Goal: Task Accomplishment & Management: Complete application form

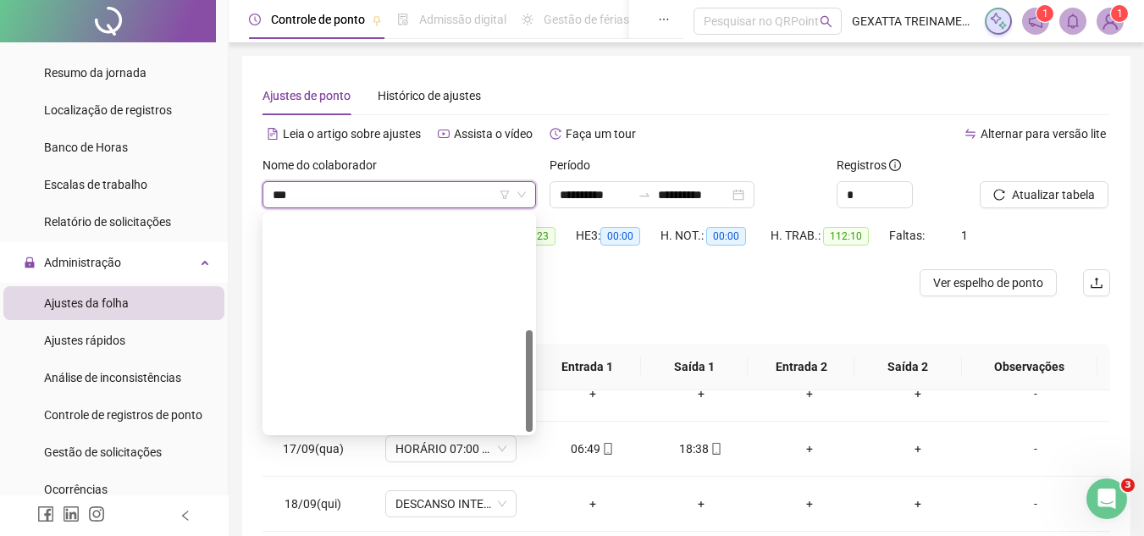
type input "****"
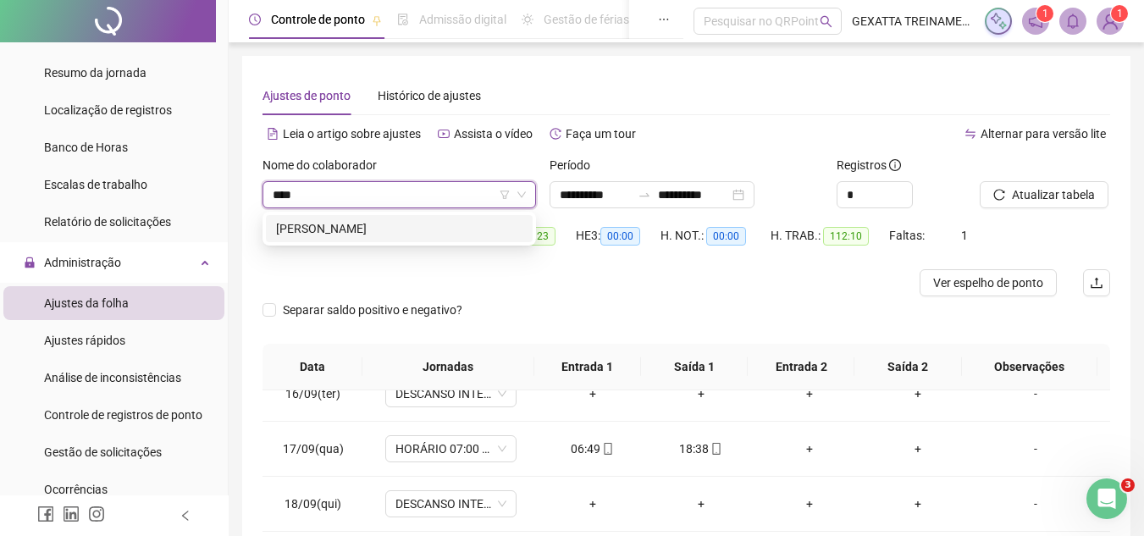
click at [381, 230] on div "[PERSON_NAME]" at bounding box center [399, 228] width 246 height 19
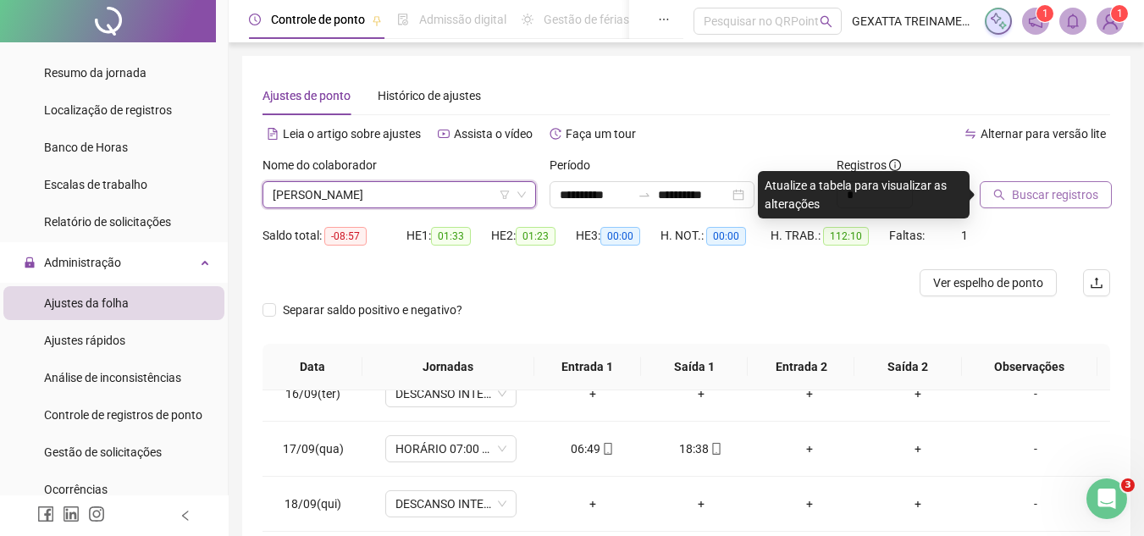
click at [1038, 188] on span "Buscar registros" at bounding box center [1055, 194] width 86 height 19
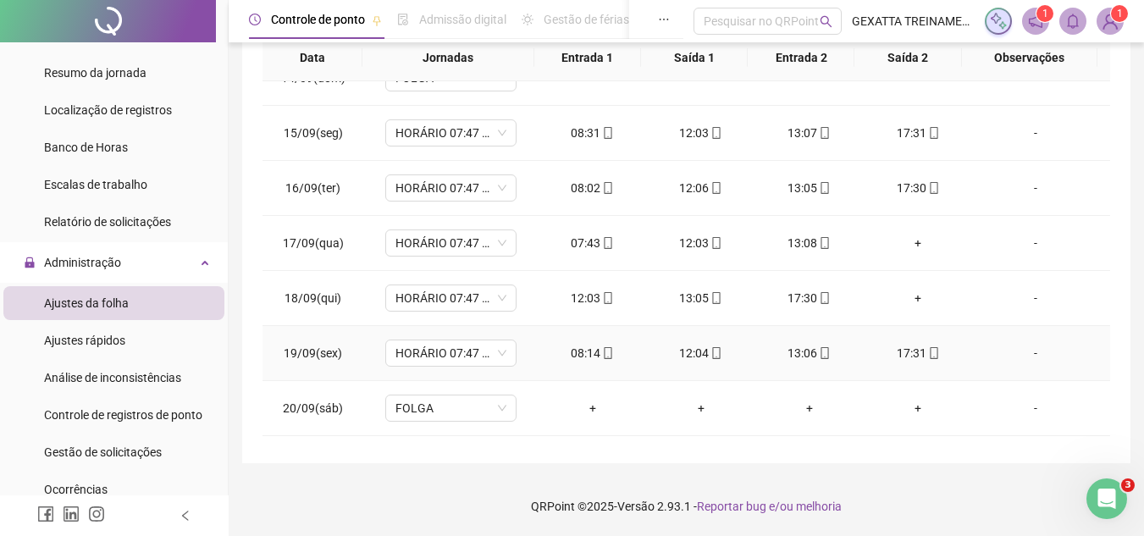
scroll to position [680, 0]
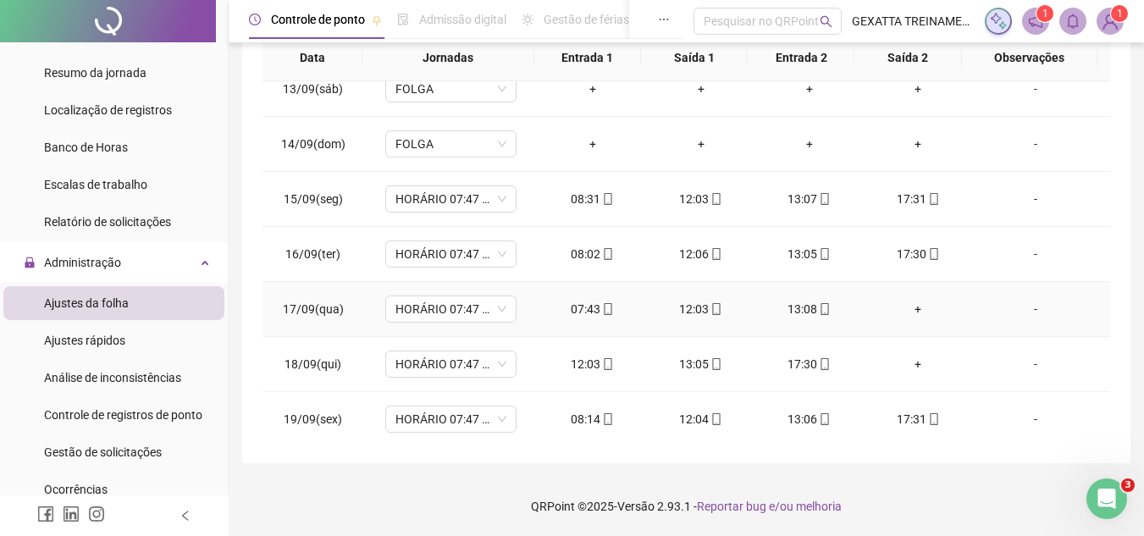
click at [917, 309] on div "+" at bounding box center [917, 309] width 81 height 19
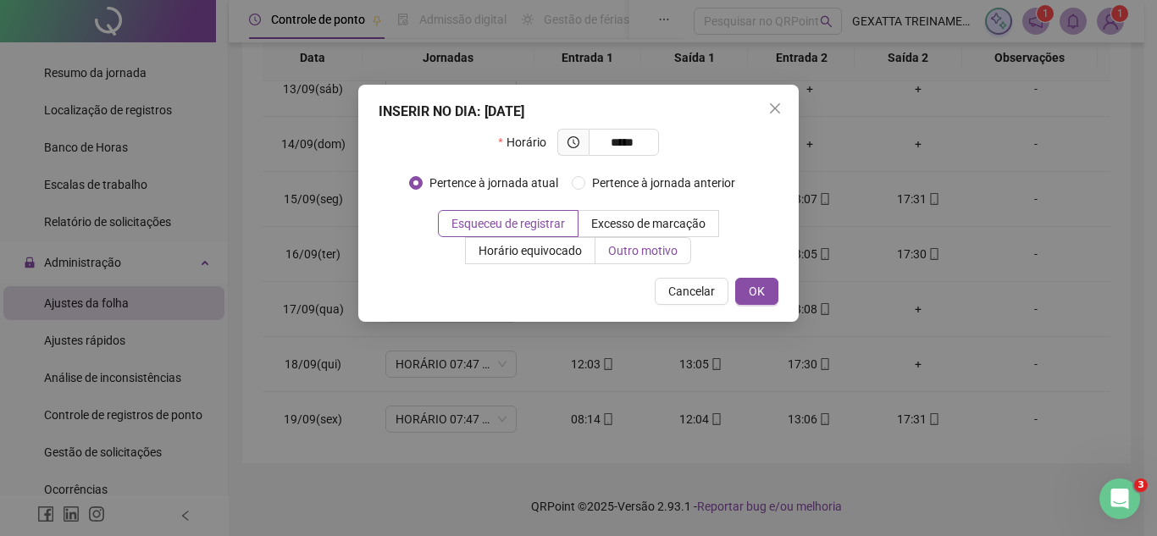
type input "*****"
click at [623, 258] on label "Outro motivo" at bounding box center [643, 250] width 96 height 27
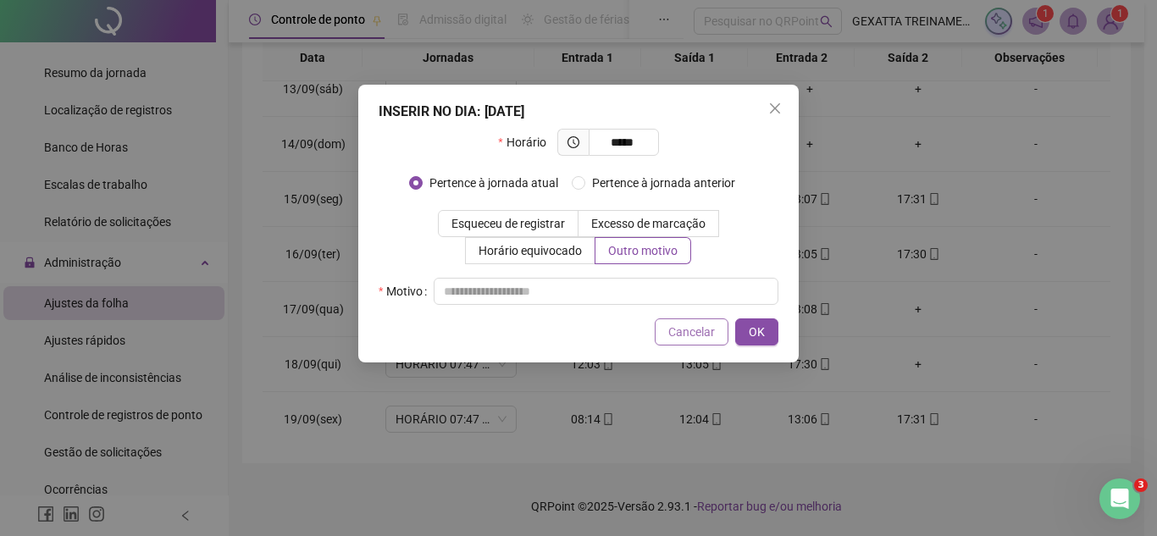
click at [684, 322] on button "Cancelar" at bounding box center [692, 331] width 74 height 27
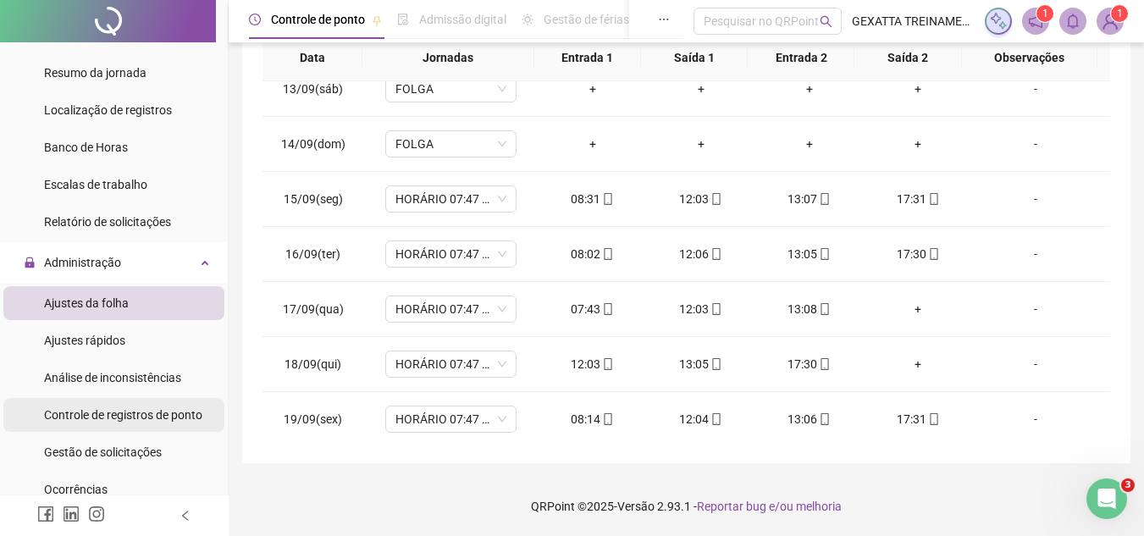
scroll to position [339, 0]
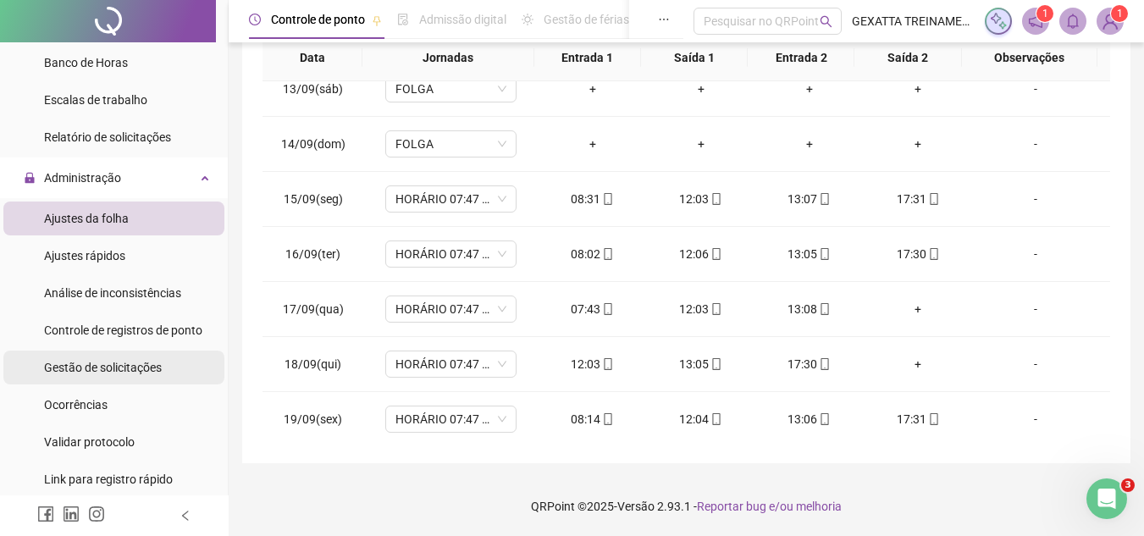
click at [135, 364] on span "Gestão de solicitações" at bounding box center [103, 368] width 118 height 14
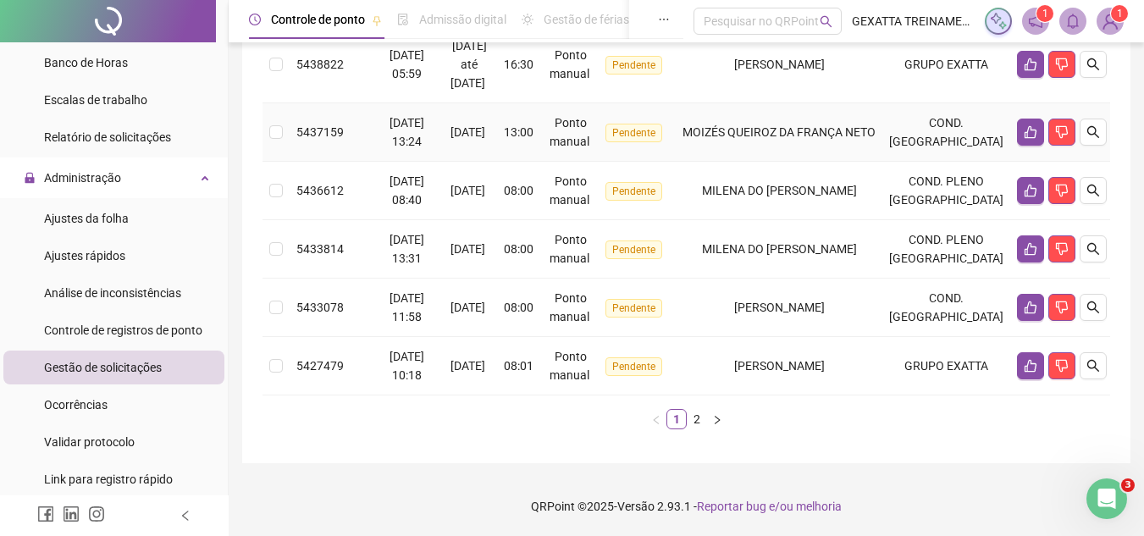
scroll to position [764, 0]
click at [698, 419] on link "2" at bounding box center [697, 419] width 19 height 19
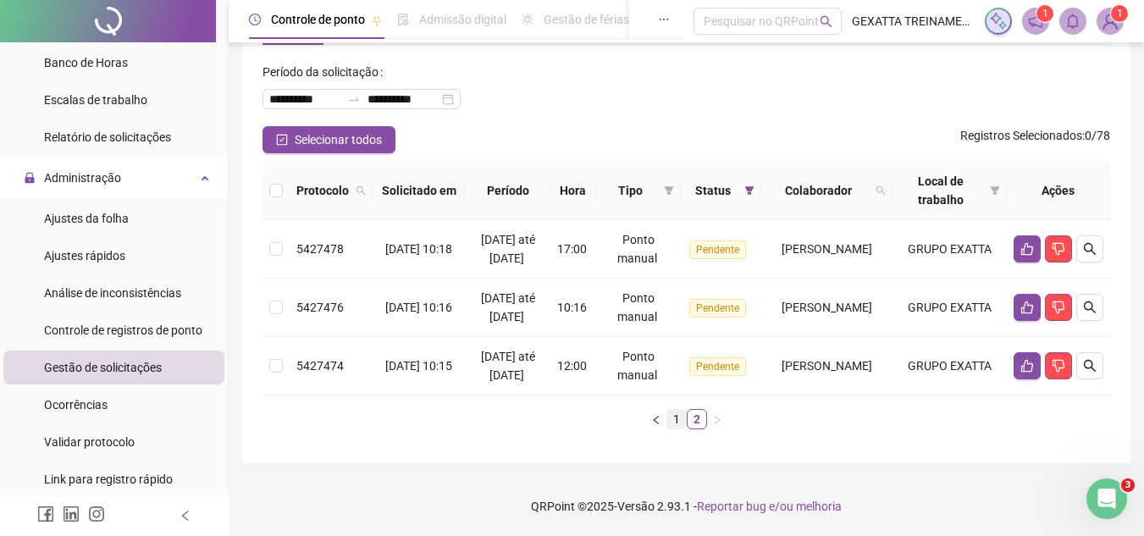
click at [677, 423] on link "1" at bounding box center [676, 419] width 19 height 19
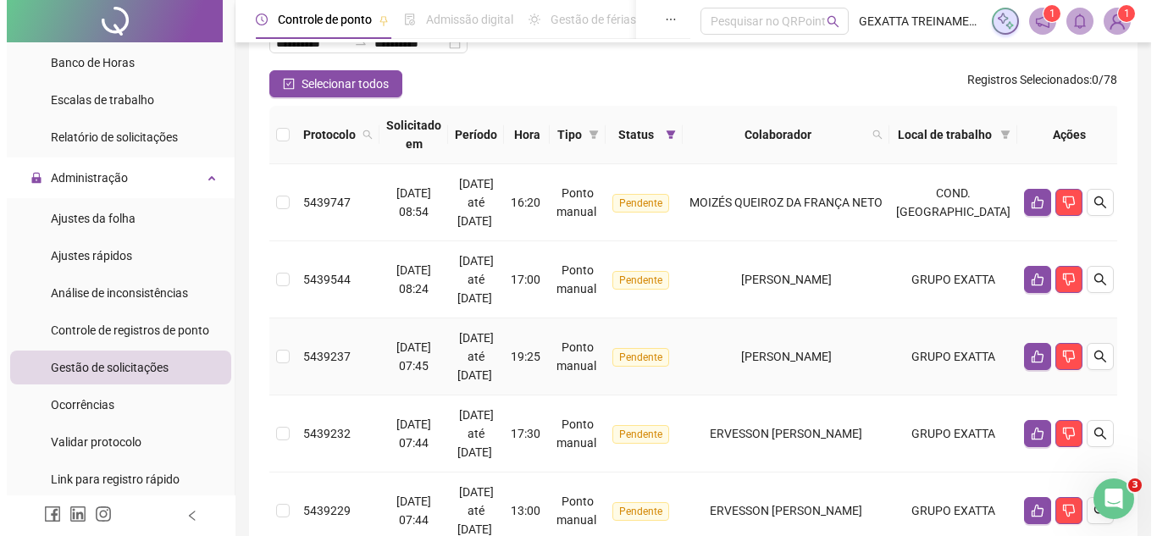
scroll to position [0, 0]
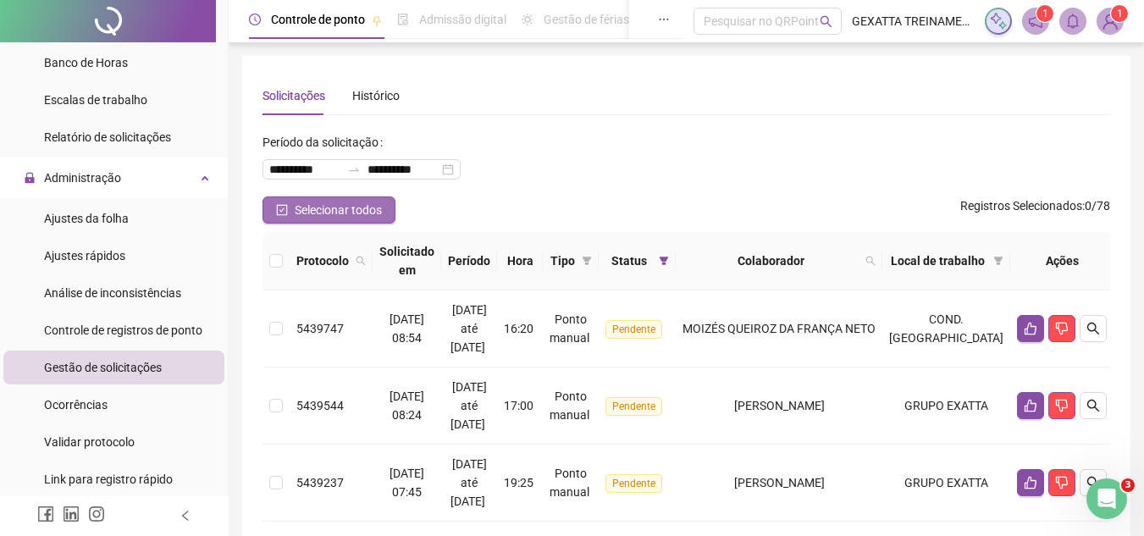
click at [350, 211] on span "Selecionar todos" at bounding box center [338, 210] width 87 height 19
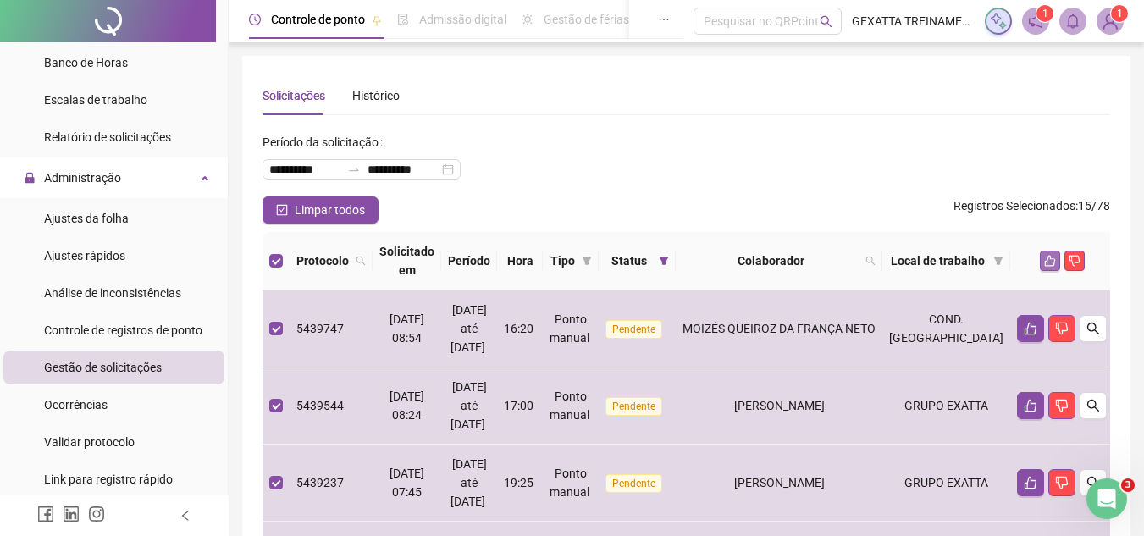
click at [1046, 264] on icon "like" at bounding box center [1050, 261] width 12 height 12
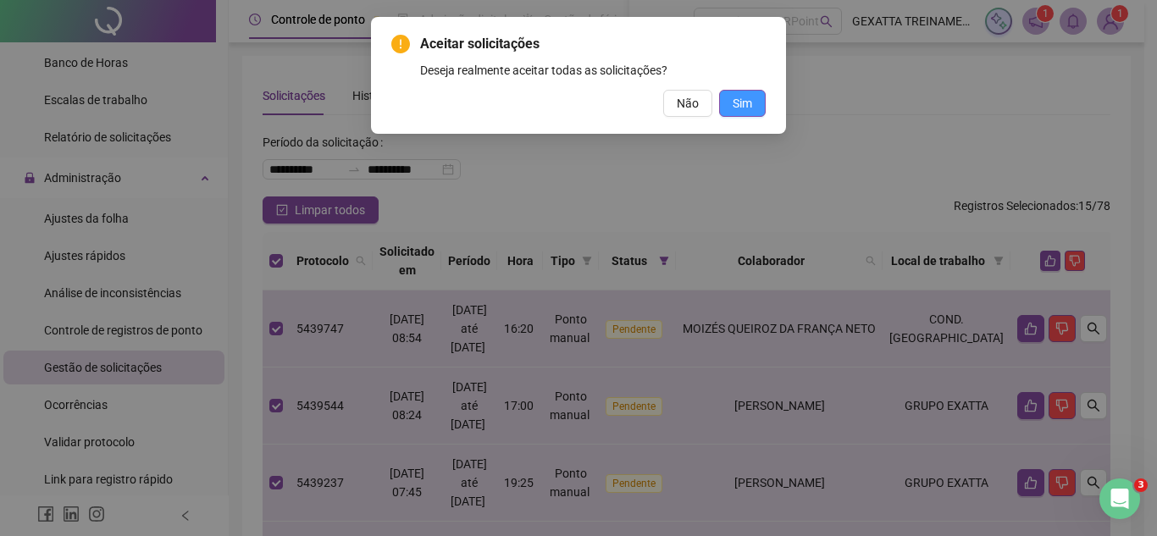
click at [745, 100] on span "Sim" at bounding box center [741, 103] width 19 height 19
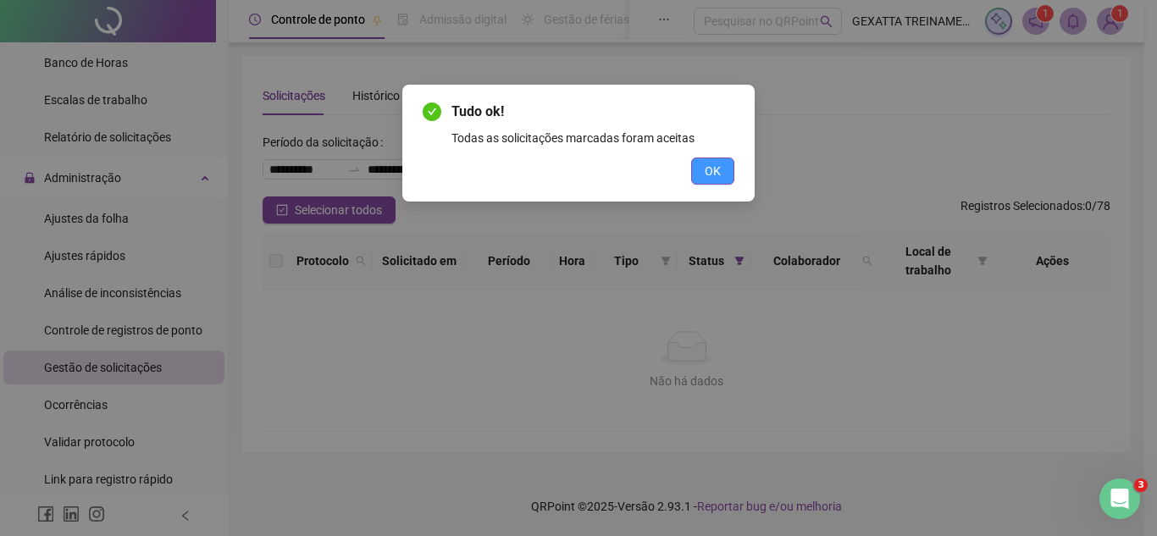
click at [706, 171] on span "OK" at bounding box center [713, 171] width 16 height 19
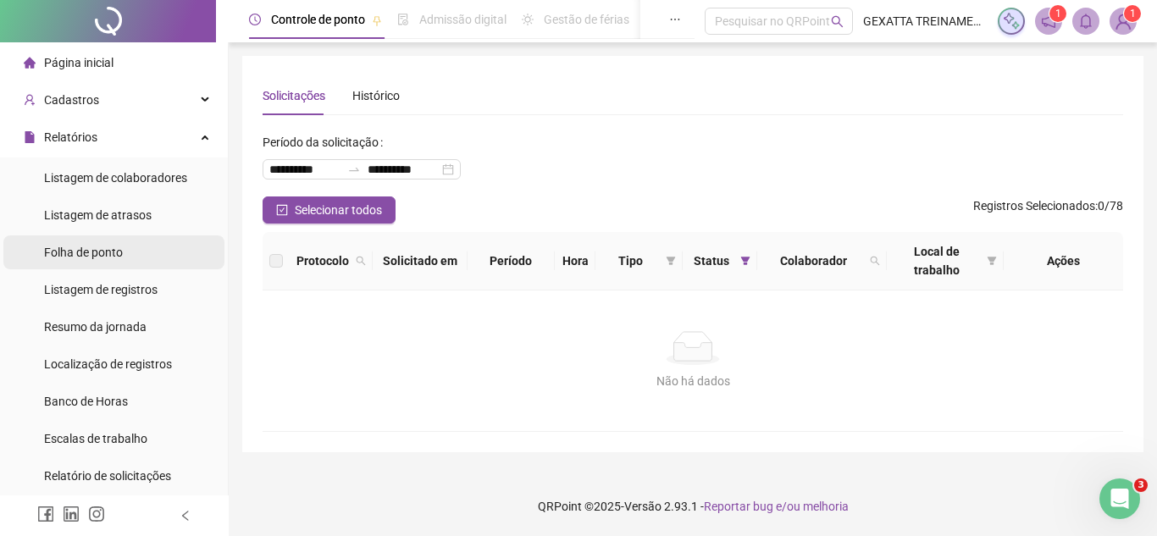
click at [119, 252] on span "Folha de ponto" at bounding box center [83, 253] width 79 height 14
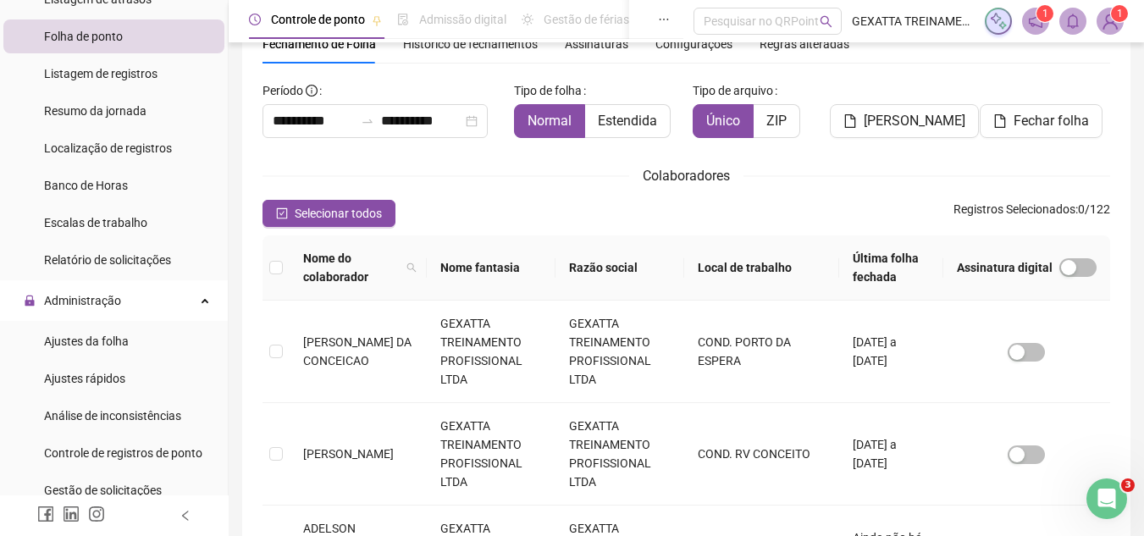
scroll to position [254, 0]
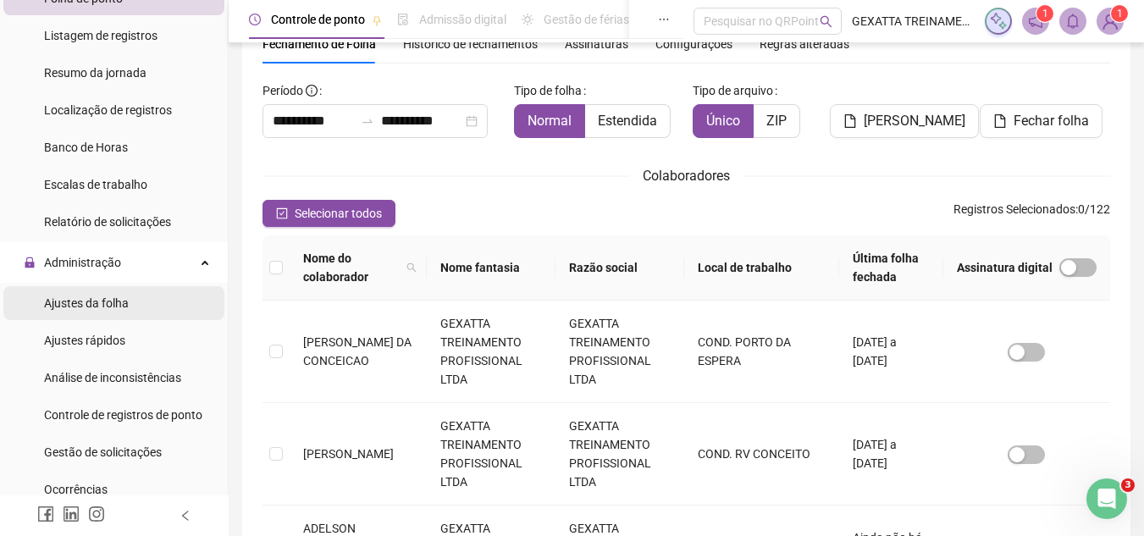
click at [132, 303] on li "Ajustes da folha" at bounding box center [113, 303] width 221 height 34
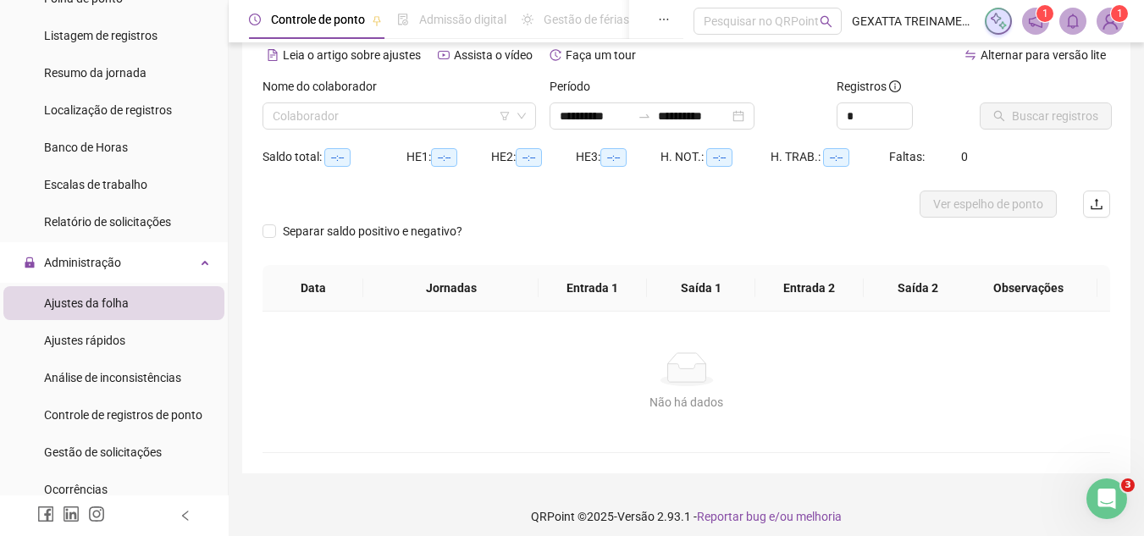
type input "**********"
click at [422, 116] on input "search" at bounding box center [392, 115] width 238 height 25
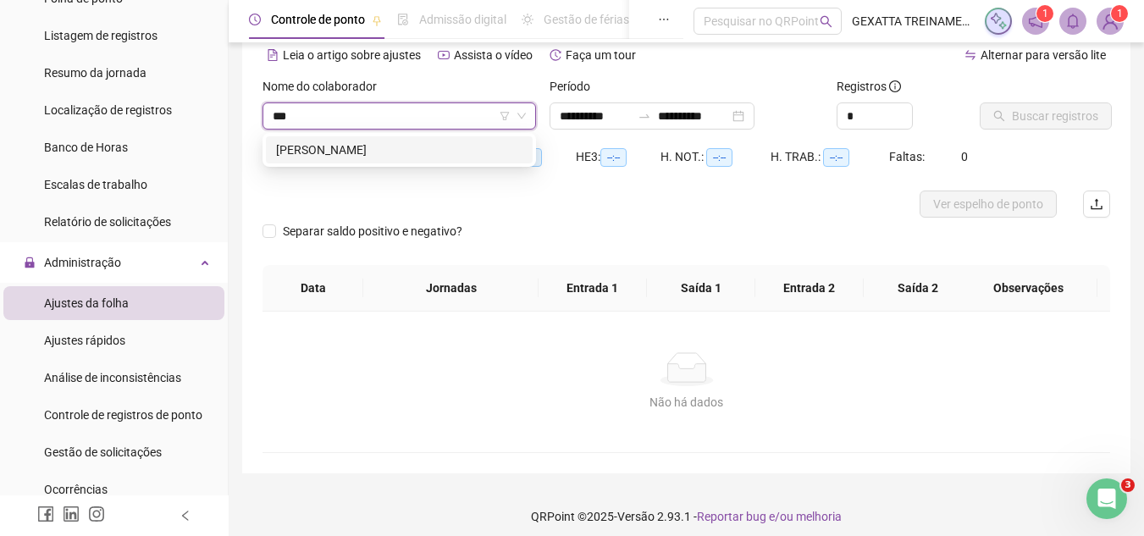
type input "****"
click at [401, 149] on div "[PERSON_NAME]" at bounding box center [399, 150] width 246 height 19
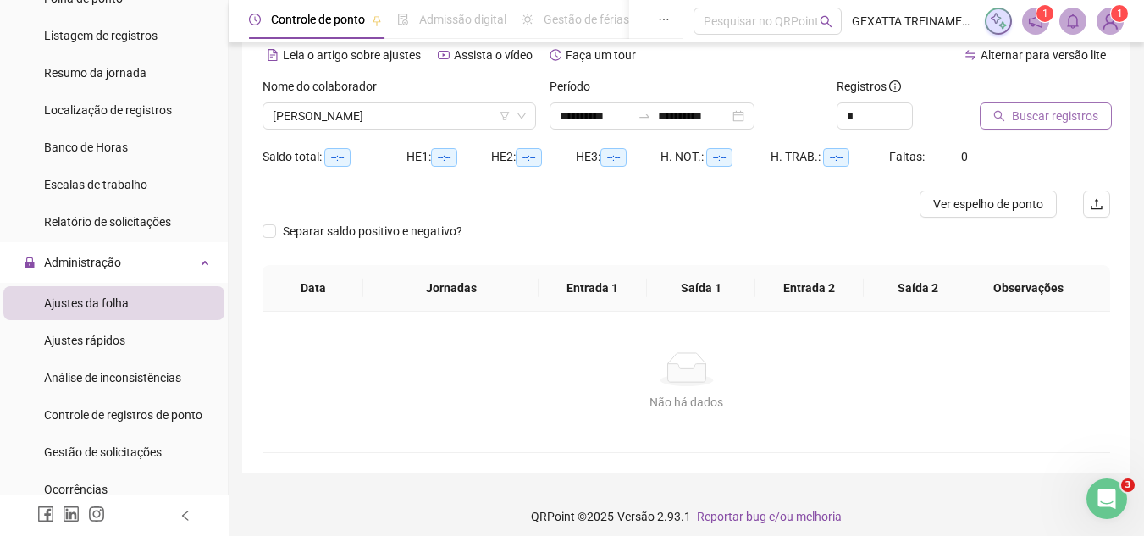
click at [1042, 119] on span "Buscar registros" at bounding box center [1055, 116] width 86 height 19
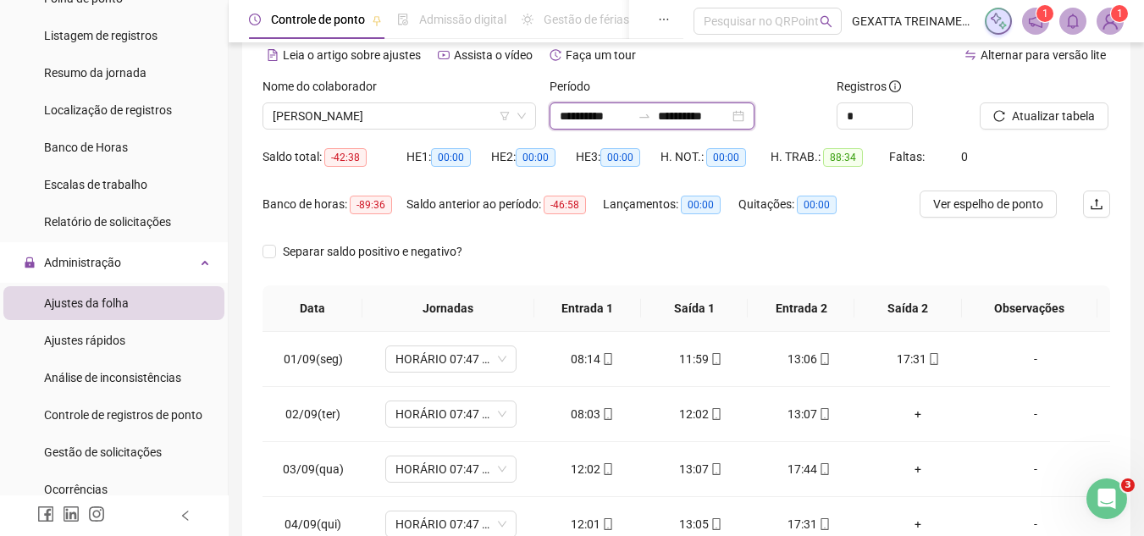
click at [580, 114] on input "**********" at bounding box center [595, 116] width 71 height 19
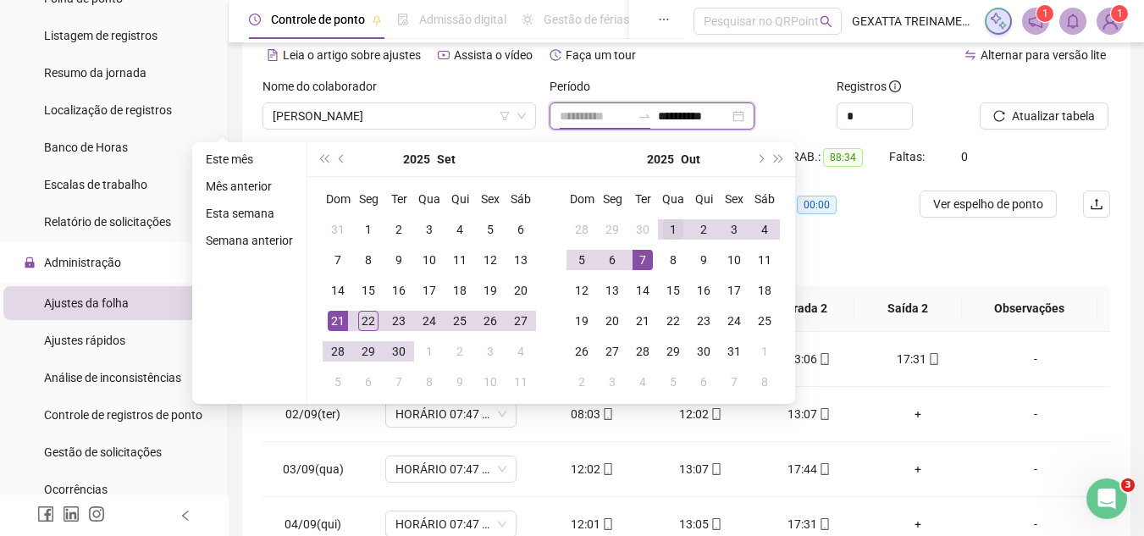
type input "**********"
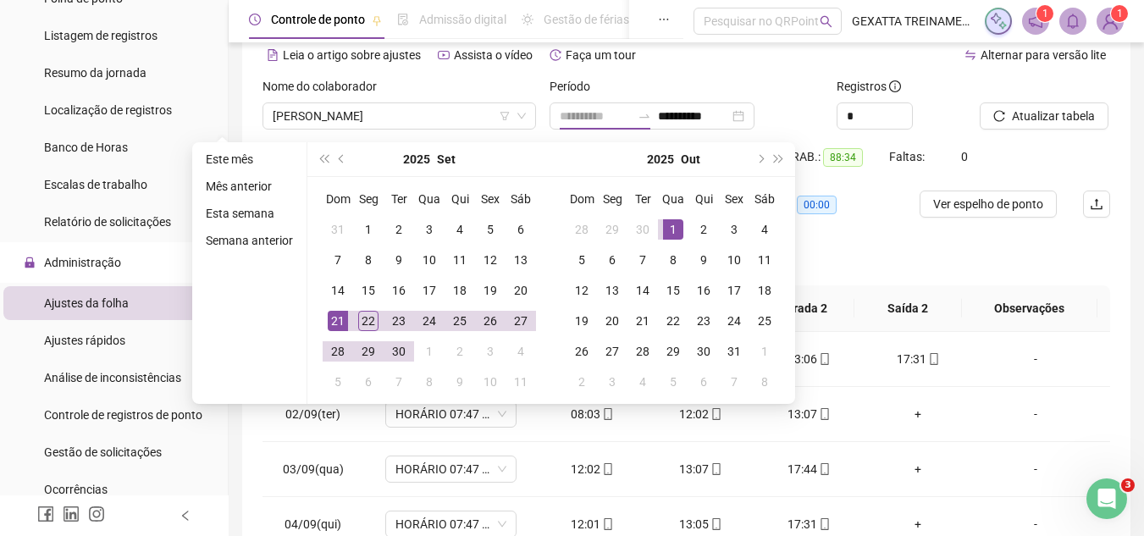
click at [670, 228] on div "1" at bounding box center [673, 229] width 20 height 20
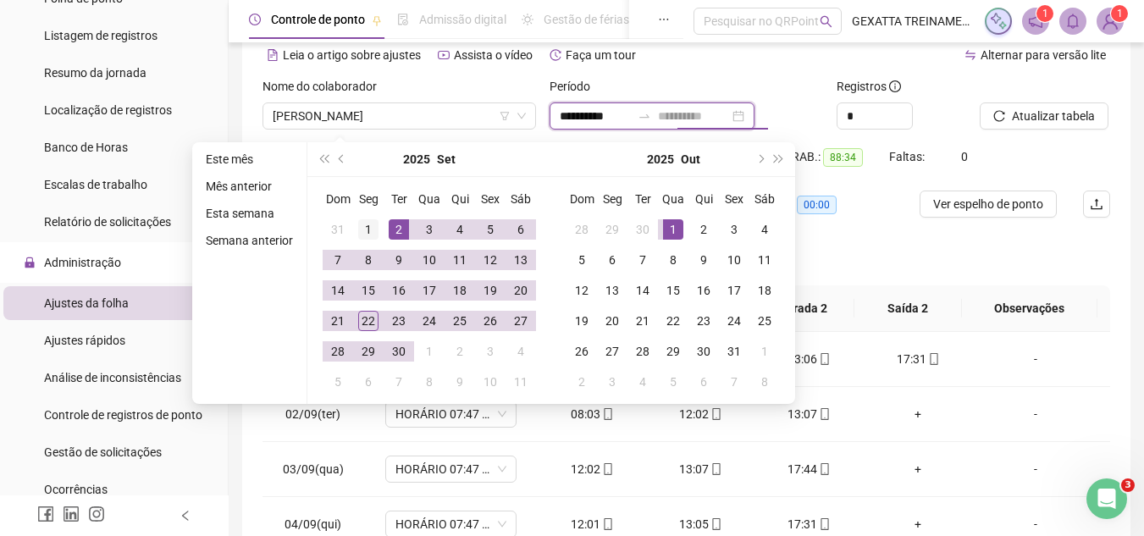
type input "**********"
click at [367, 226] on div "1" at bounding box center [368, 229] width 20 height 20
type input "**********"
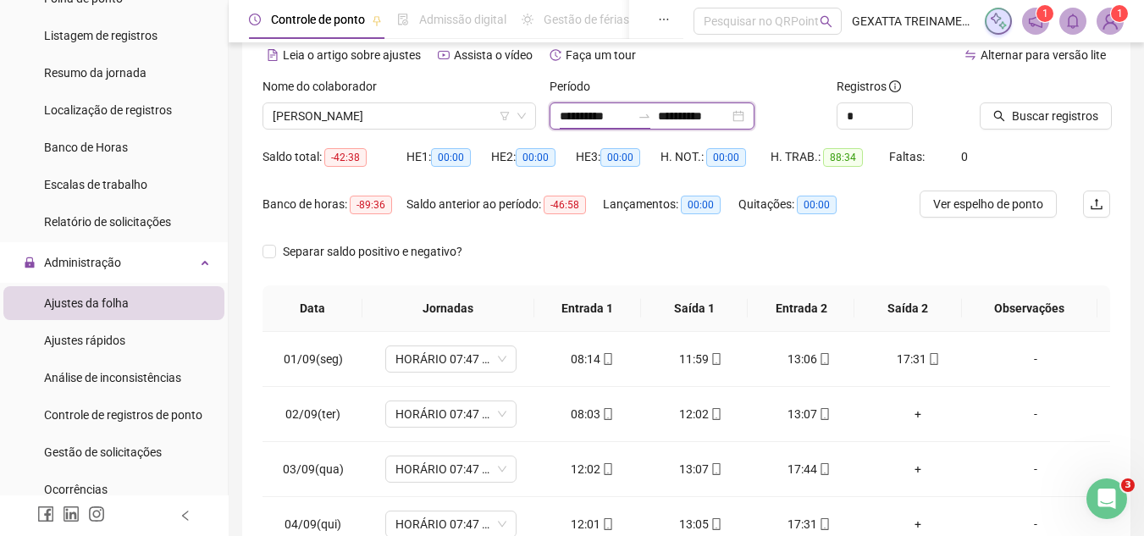
click at [605, 116] on input "**********" at bounding box center [595, 116] width 71 height 19
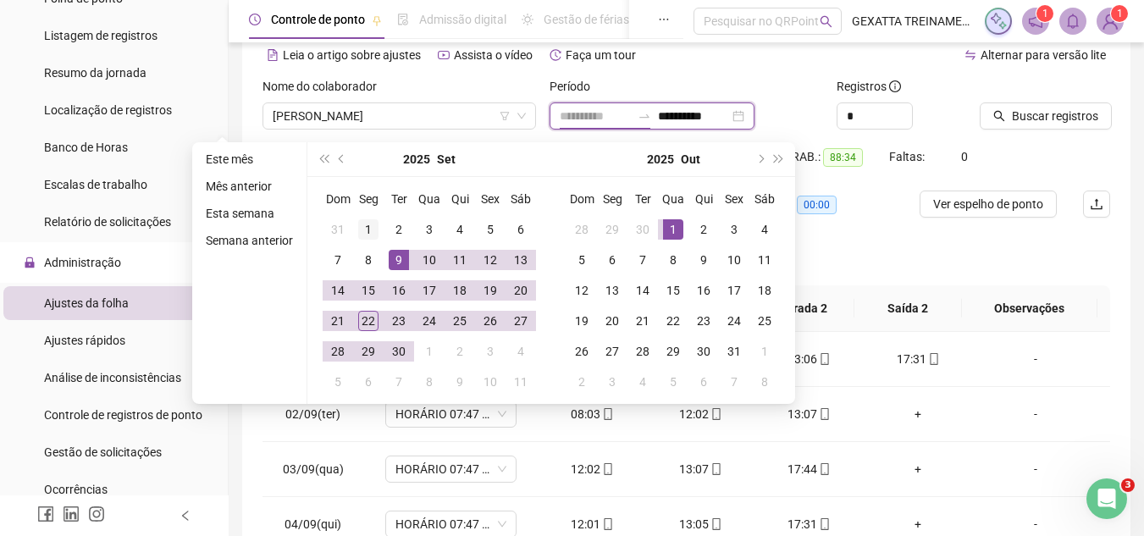
type input "**********"
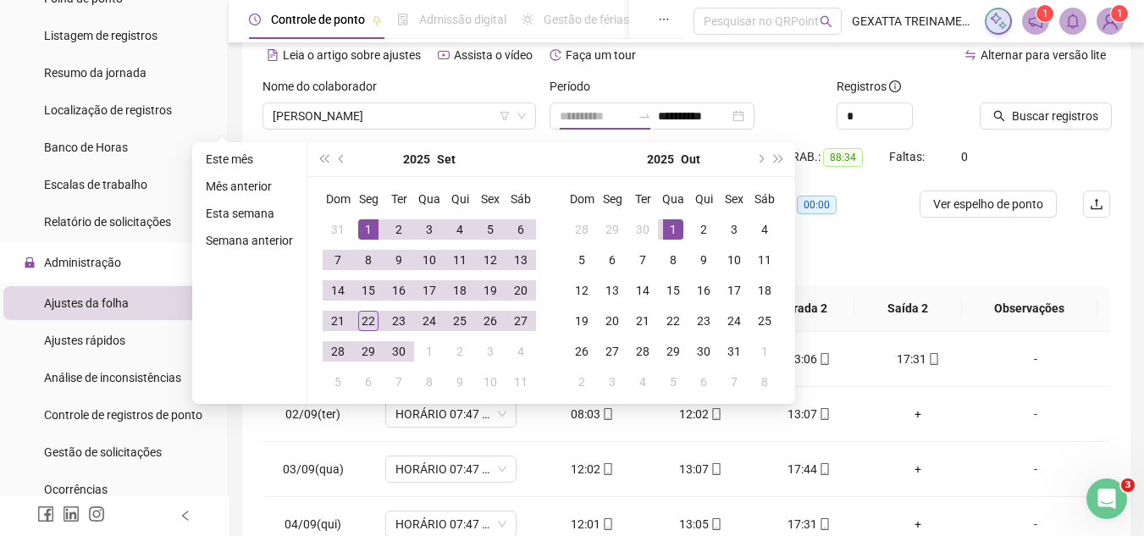
click at [368, 223] on div "1" at bounding box center [368, 229] width 20 height 20
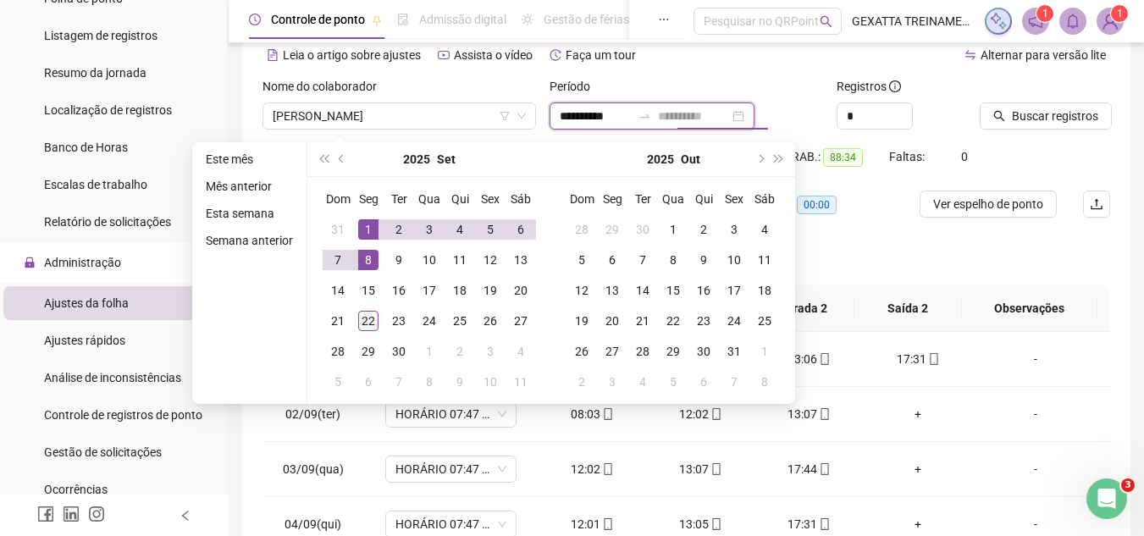
type input "**********"
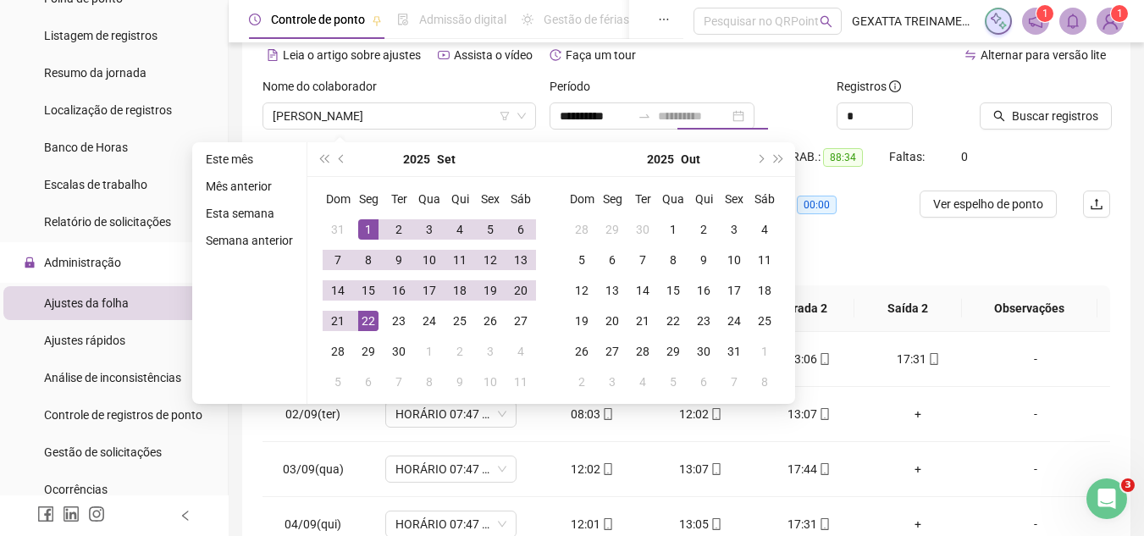
click at [362, 314] on div "22" at bounding box center [368, 321] width 20 height 20
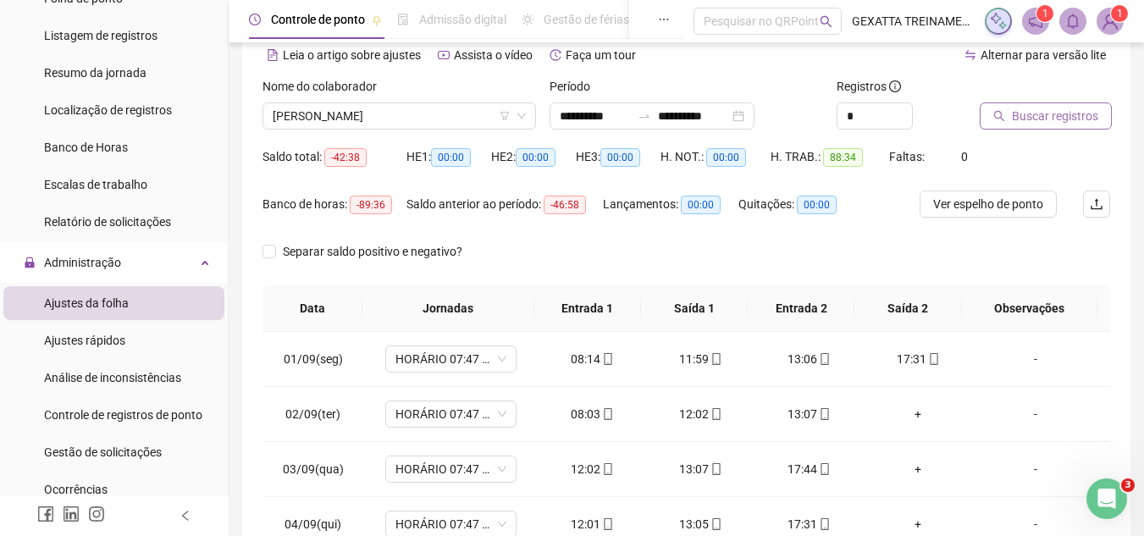
click at [1061, 108] on span "Buscar registros" at bounding box center [1055, 116] width 86 height 19
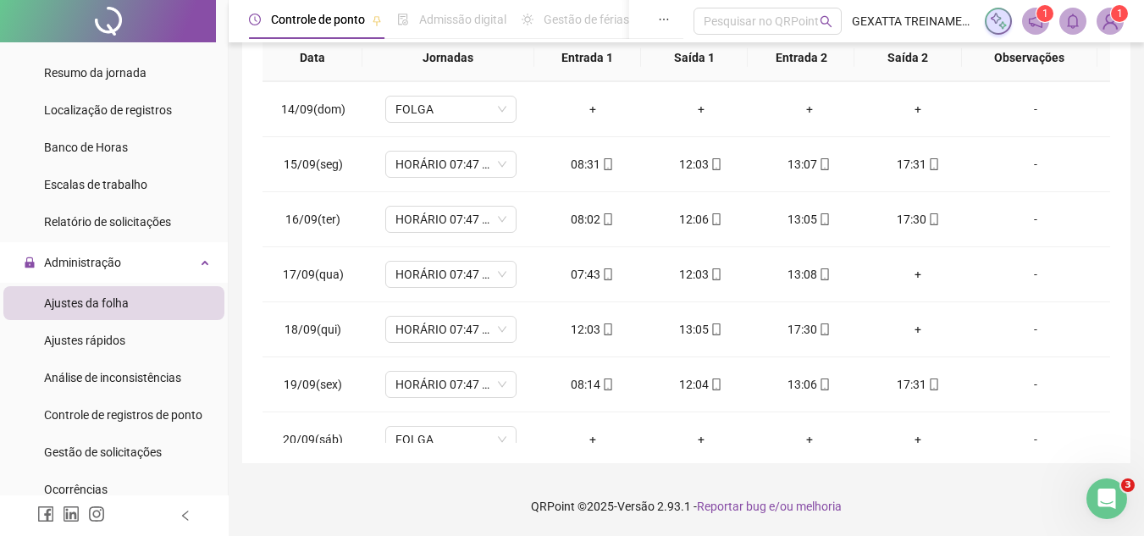
scroll to position [849, 0]
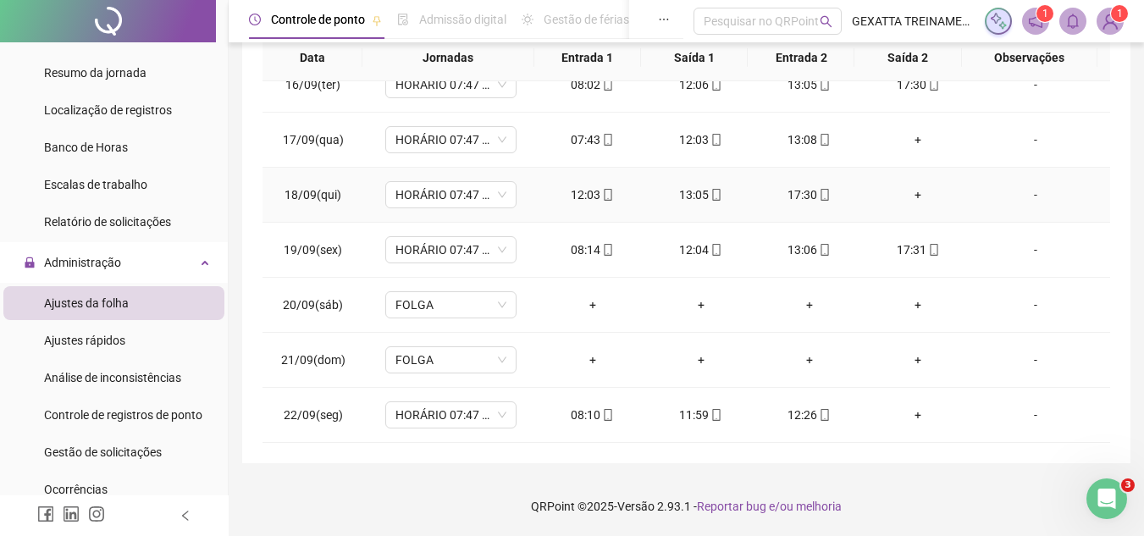
click at [912, 200] on div "+" at bounding box center [917, 194] width 81 height 19
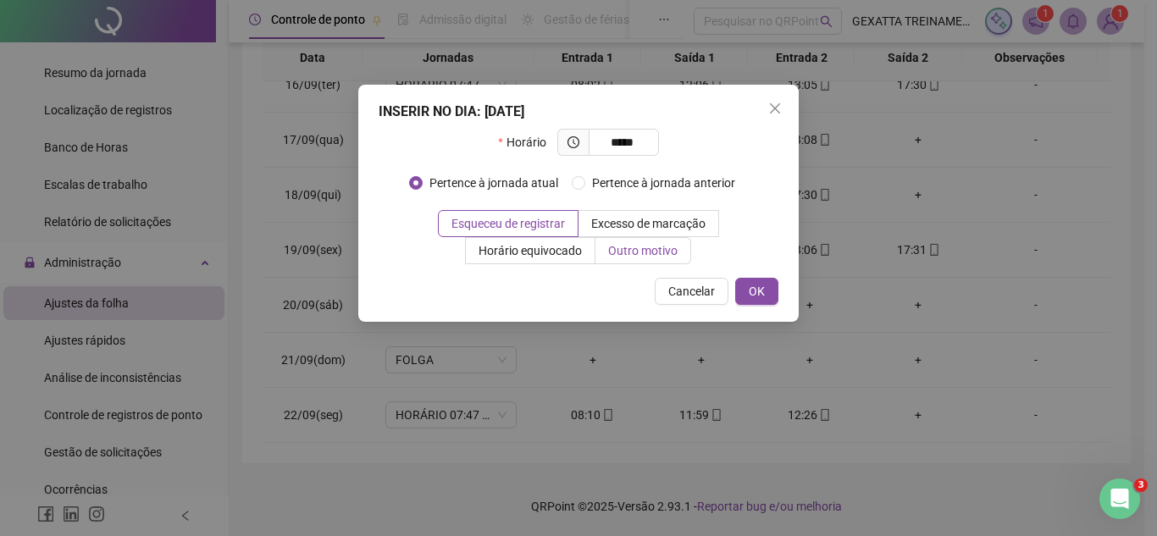
type input "*****"
click at [637, 252] on span "Outro motivo" at bounding box center [642, 251] width 69 height 14
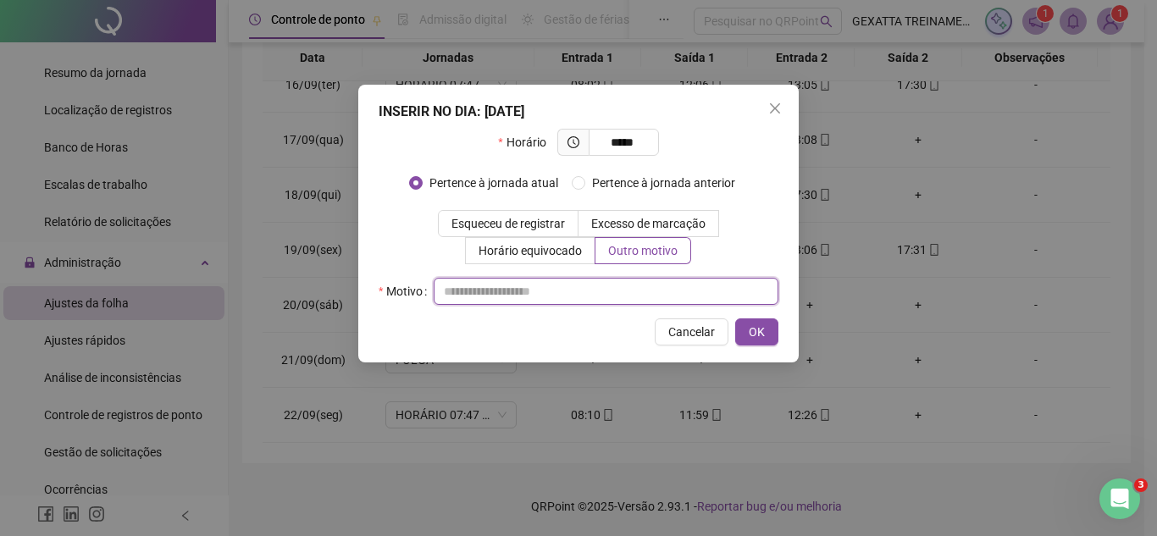
click at [520, 296] on input "text" at bounding box center [606, 291] width 345 height 27
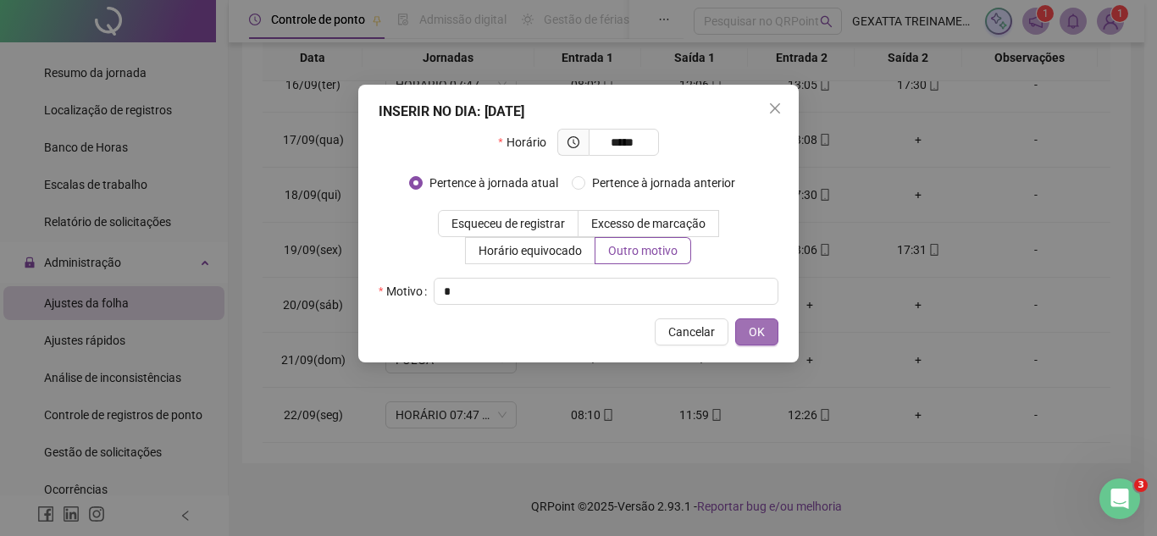
click at [766, 332] on button "OK" at bounding box center [756, 331] width 43 height 27
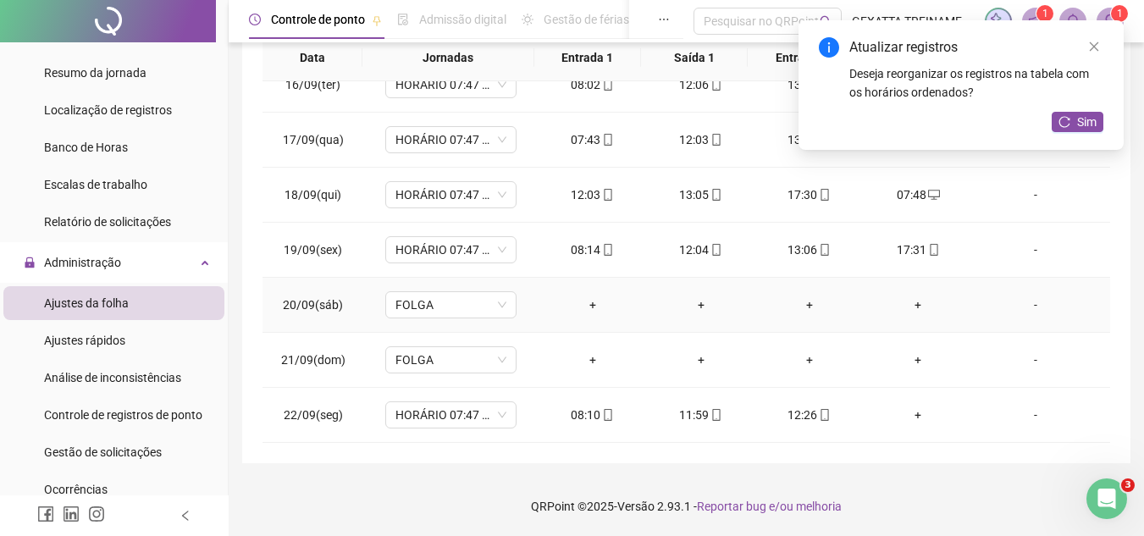
scroll to position [765, 0]
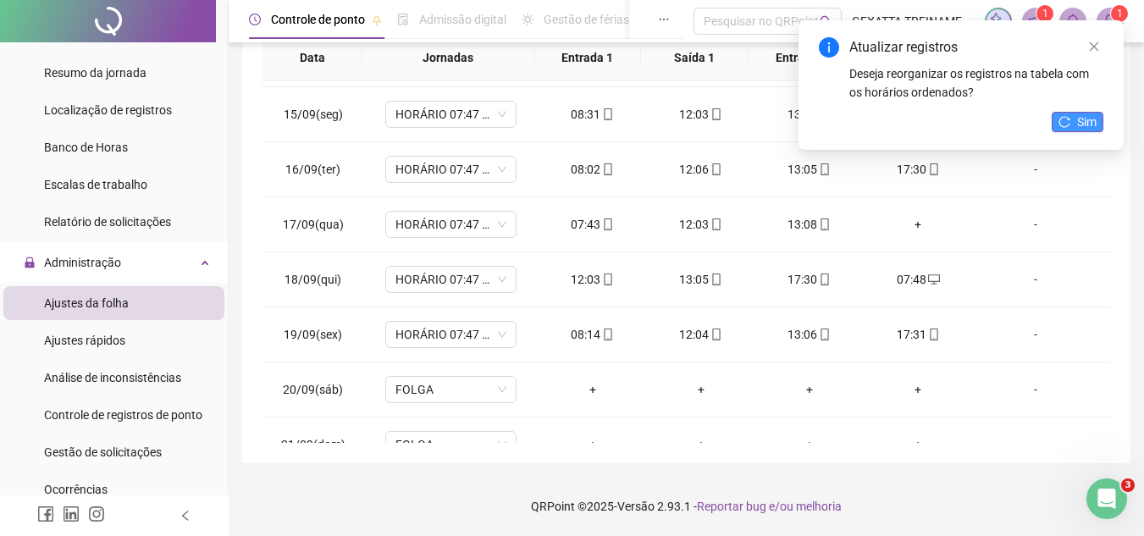
click at [1074, 124] on button "Sim" at bounding box center [1078, 122] width 52 height 20
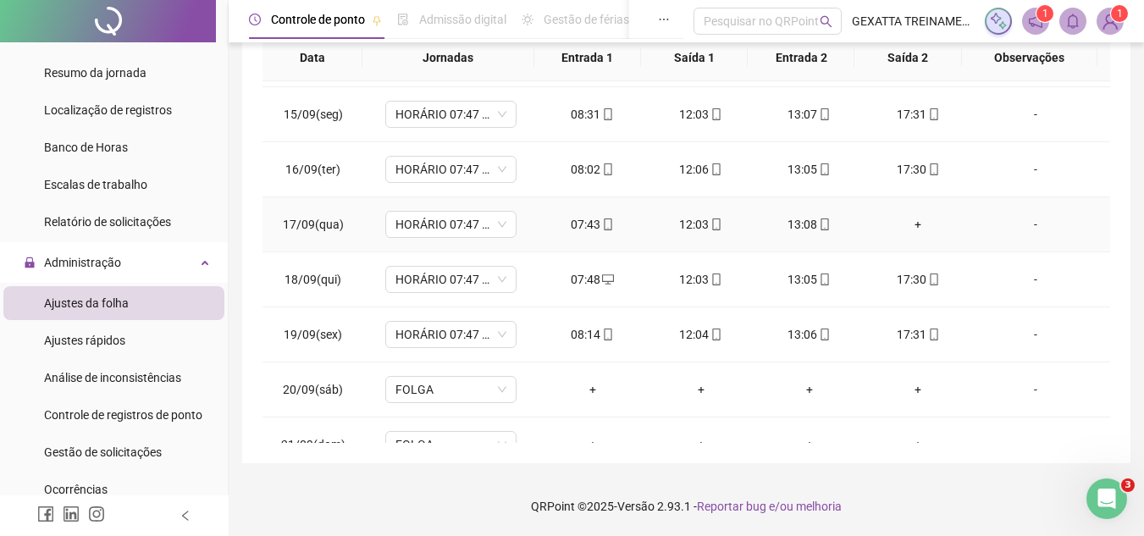
click at [910, 221] on div "+" at bounding box center [917, 224] width 81 height 19
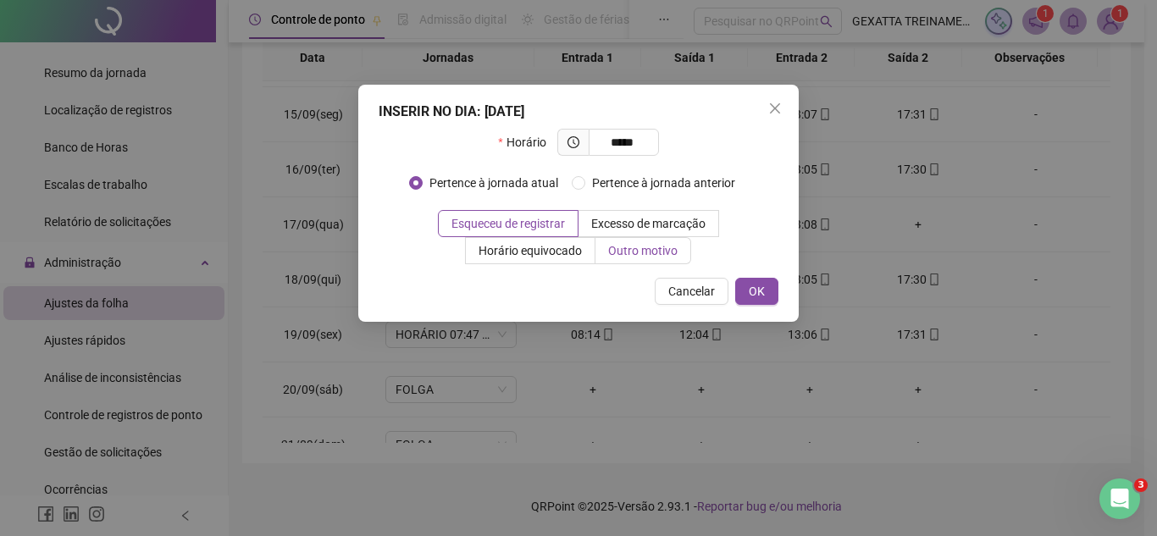
type input "*****"
click at [649, 252] on span "Outro motivo" at bounding box center [642, 251] width 69 height 14
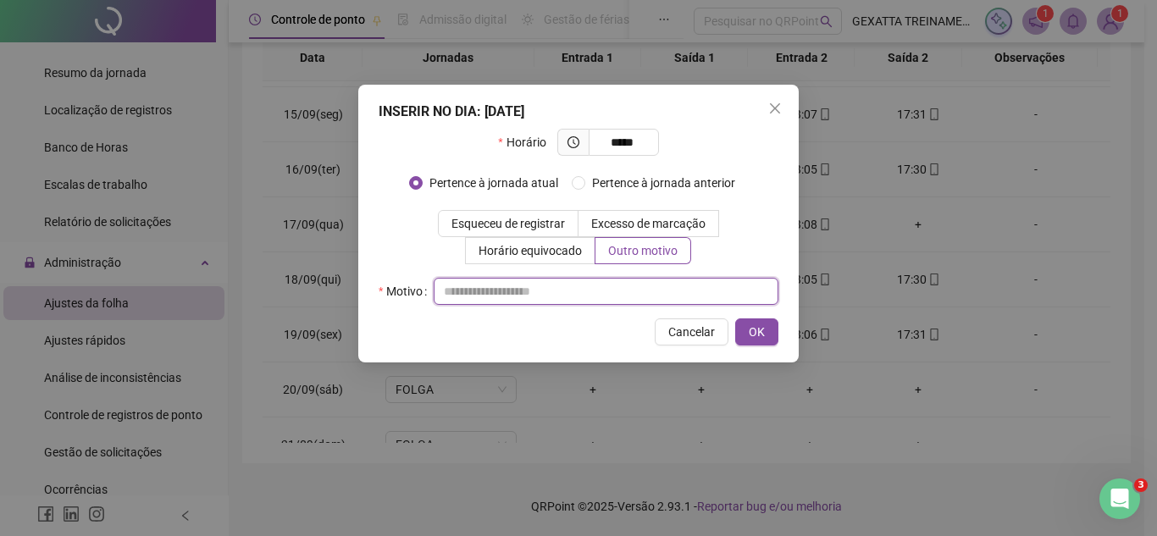
click at [540, 296] on input "text" at bounding box center [606, 291] width 345 height 27
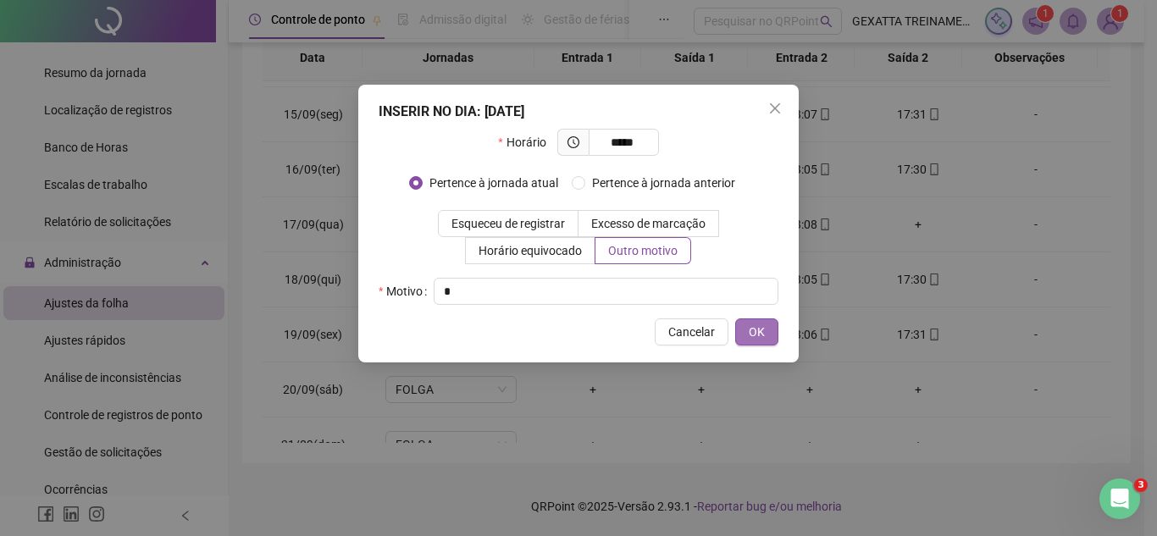
click at [754, 328] on span "OK" at bounding box center [757, 332] width 16 height 19
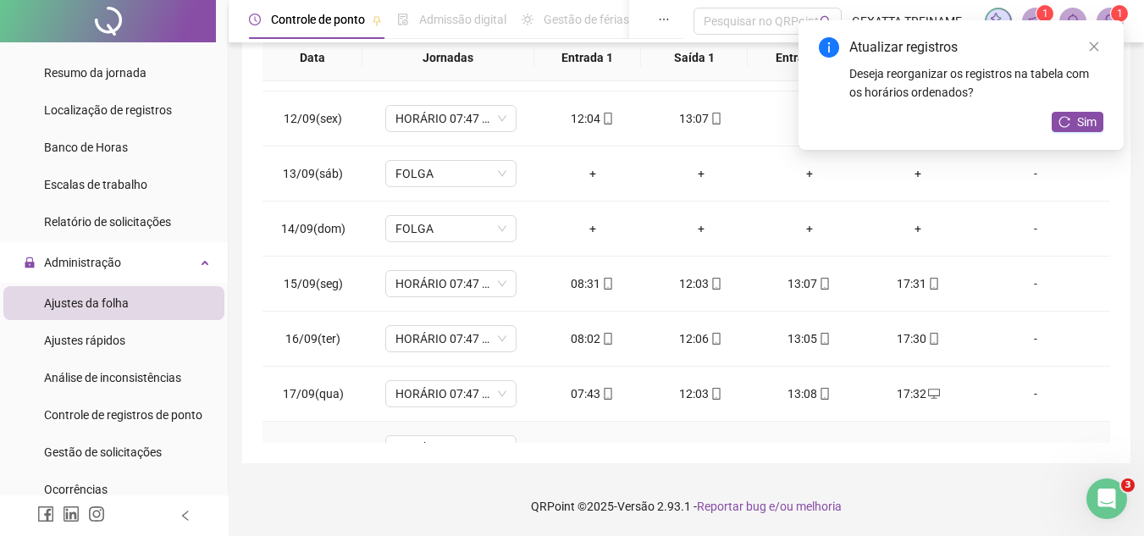
scroll to position [511, 0]
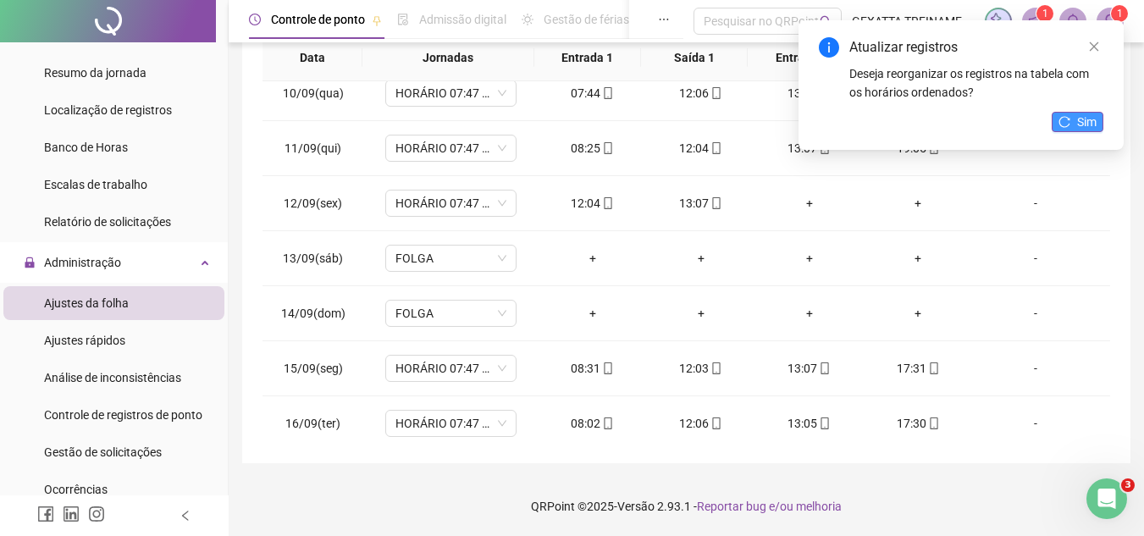
click at [1064, 123] on icon "reload" at bounding box center [1064, 122] width 12 height 12
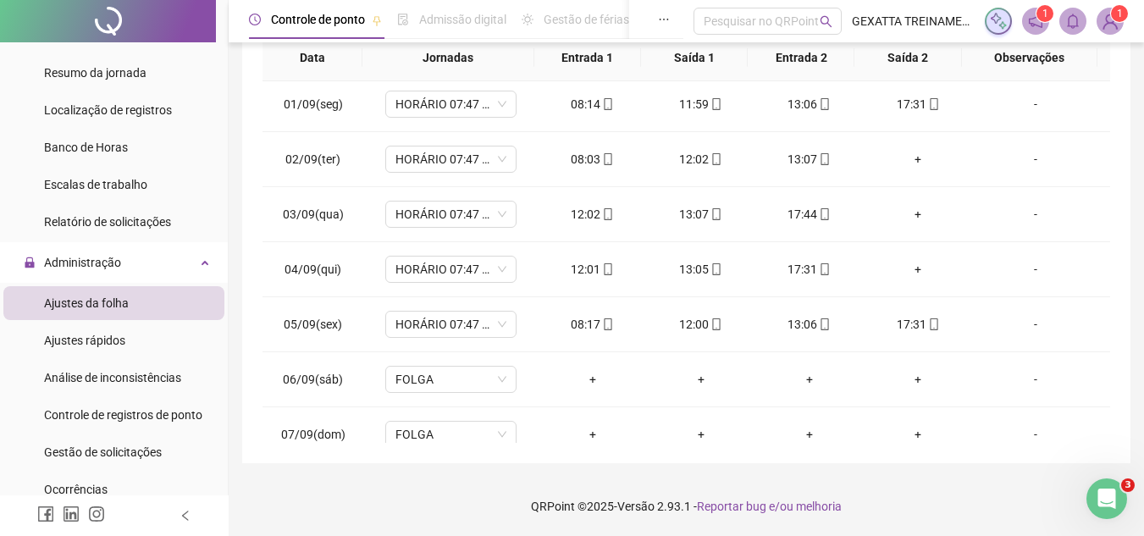
scroll to position [0, 0]
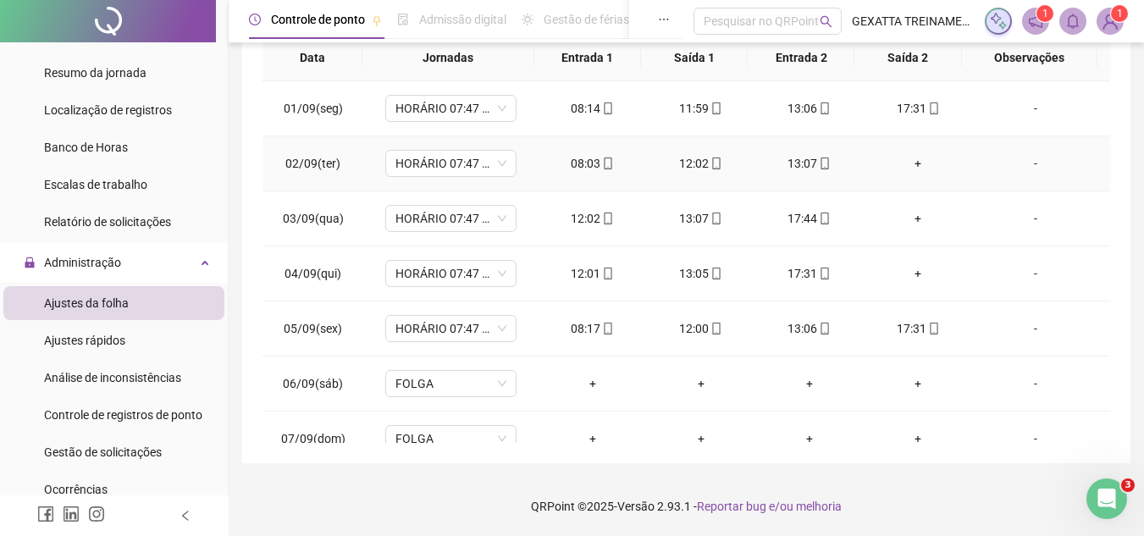
click at [915, 161] on div "+" at bounding box center [917, 163] width 81 height 19
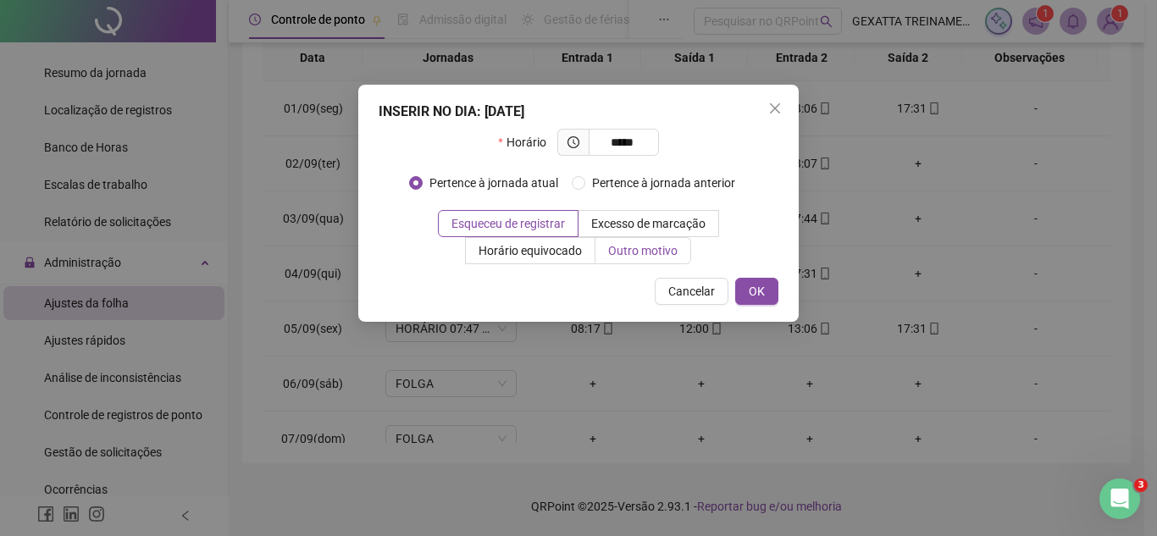
type input "*****"
click at [642, 245] on span "Outro motivo" at bounding box center [642, 251] width 69 height 14
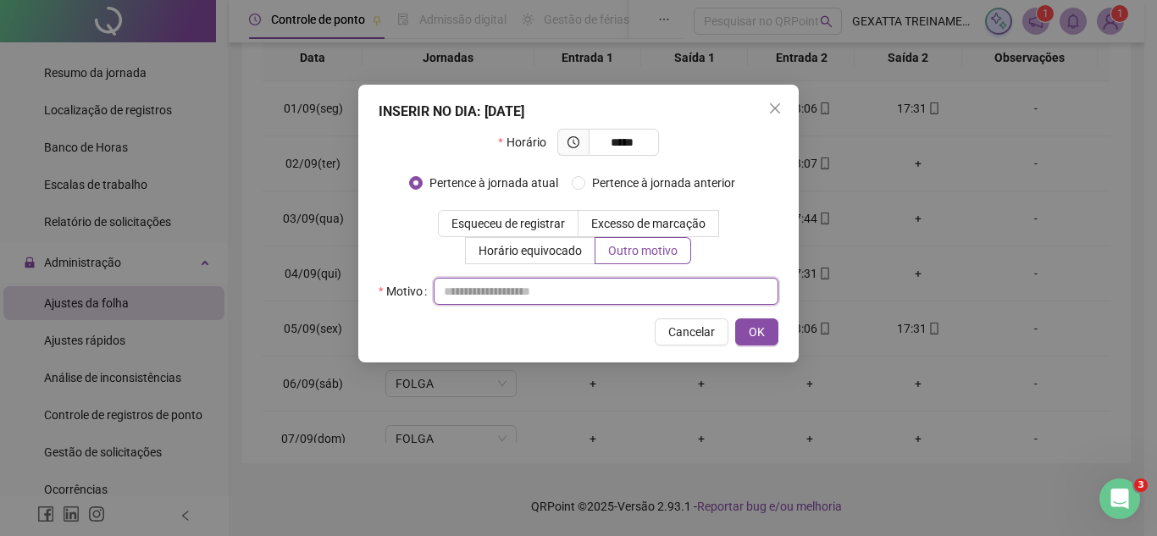
click at [613, 290] on input "text" at bounding box center [606, 291] width 345 height 27
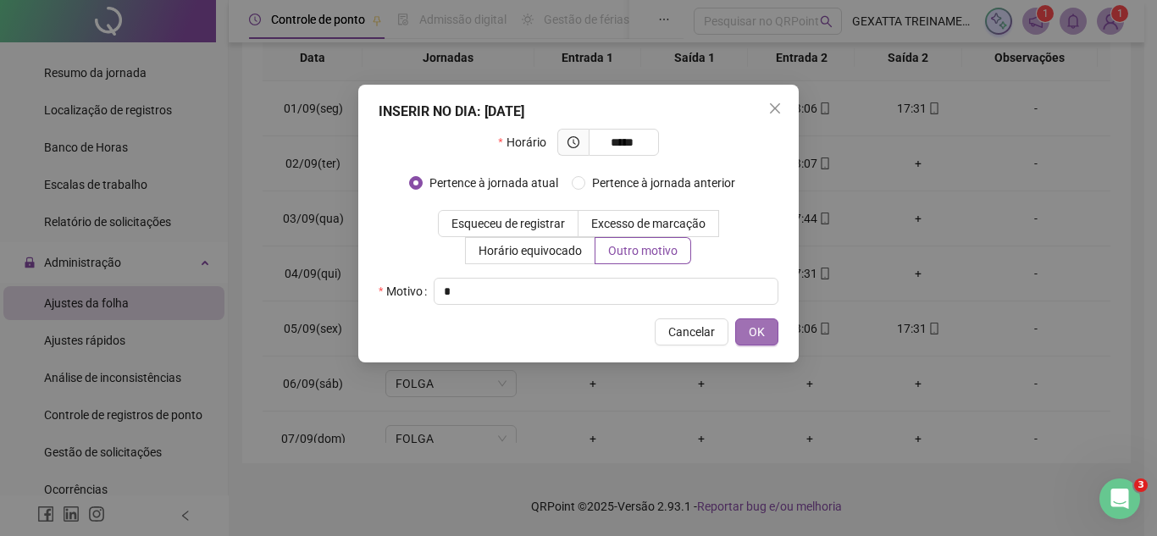
click at [760, 334] on span "OK" at bounding box center [757, 332] width 16 height 19
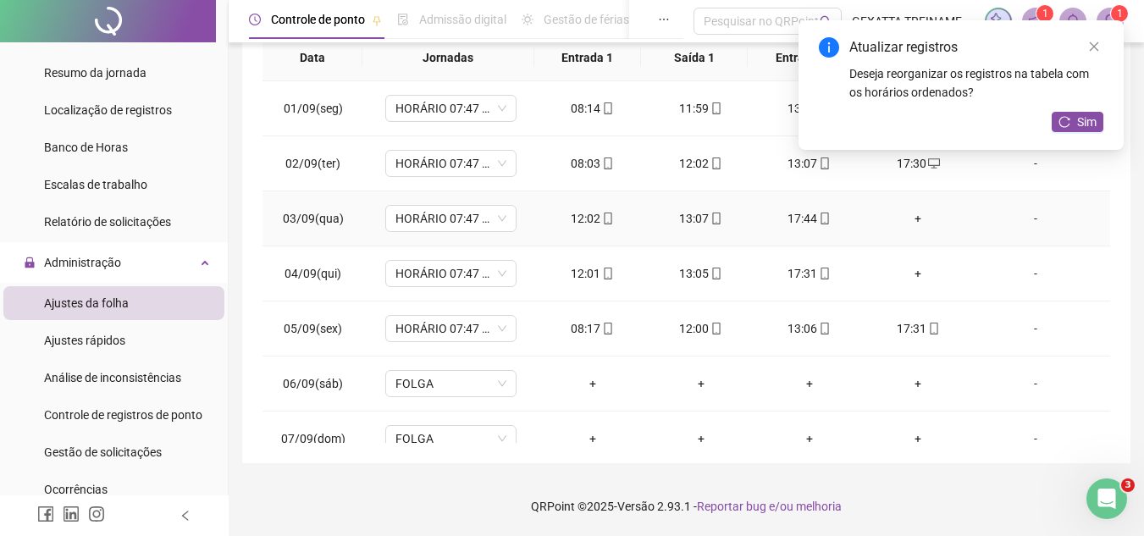
click at [911, 220] on div "+" at bounding box center [917, 218] width 81 height 19
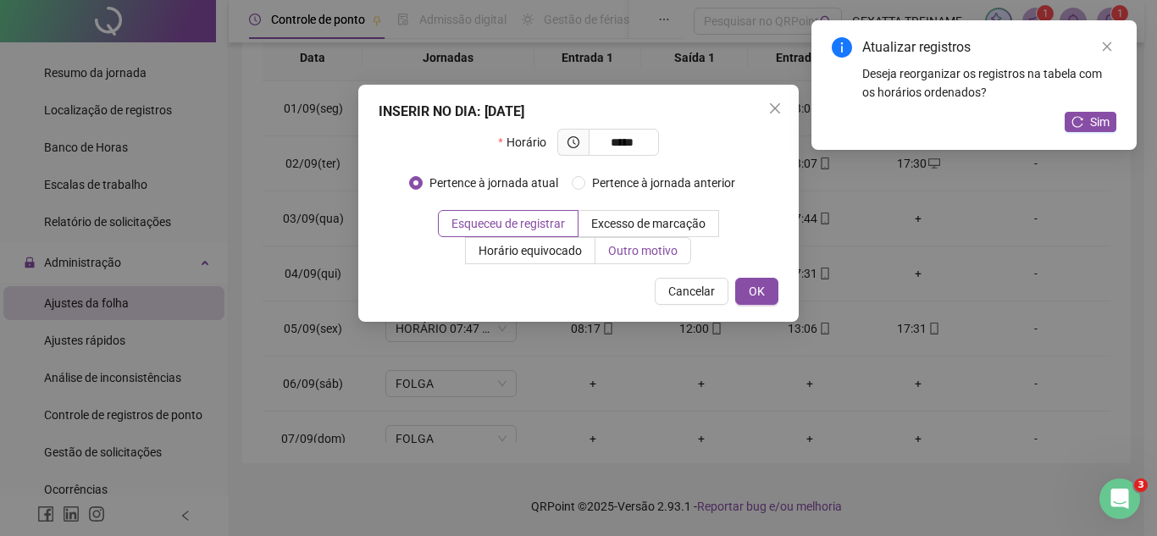
type input "*****"
click at [648, 255] on span "Outro motivo" at bounding box center [642, 251] width 69 height 14
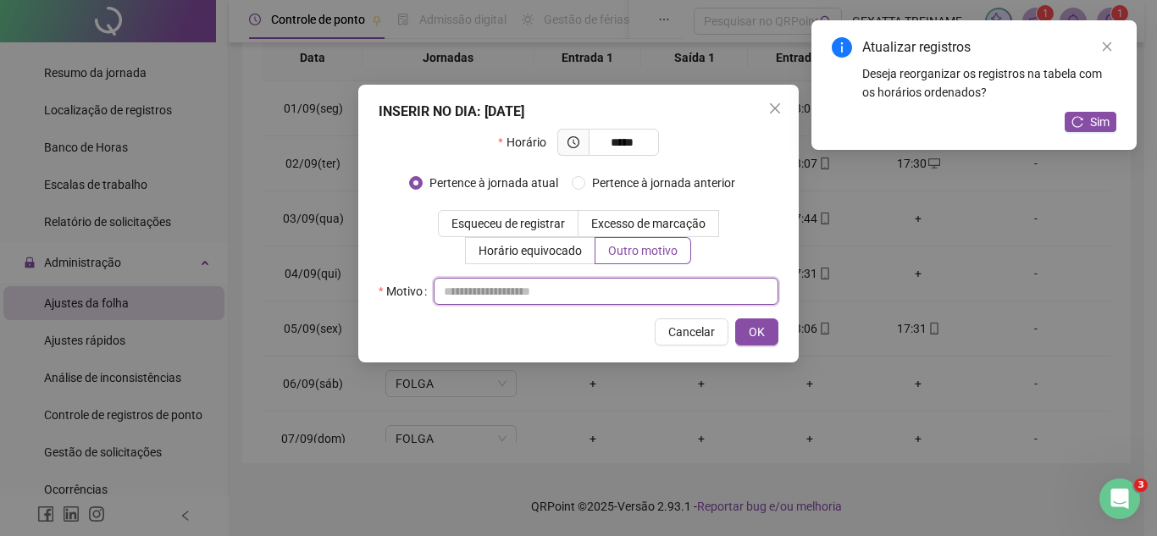
click at [582, 279] on input "text" at bounding box center [606, 291] width 345 height 27
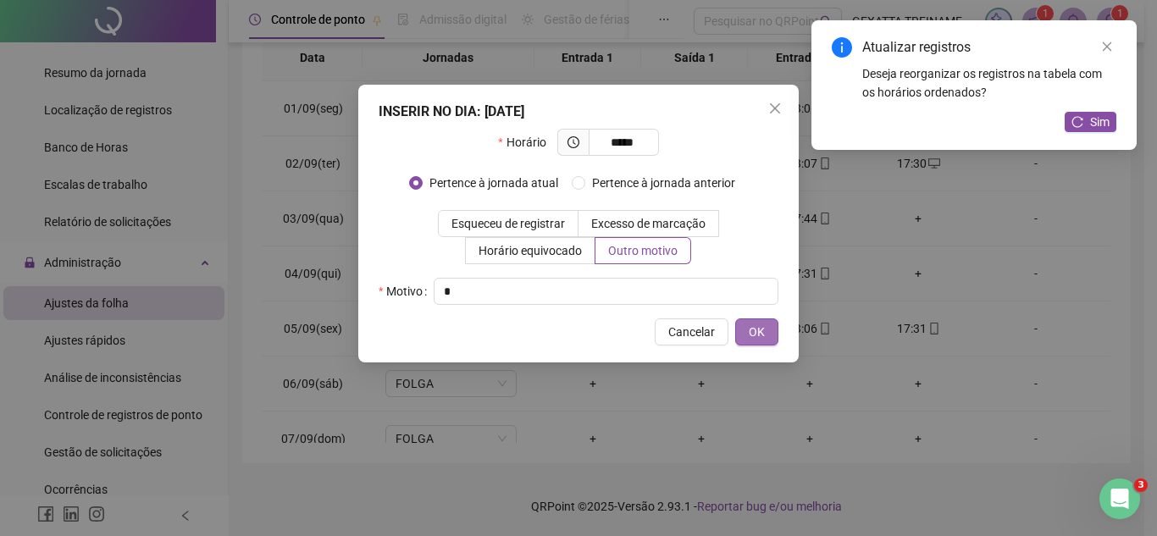
click at [752, 334] on span "OK" at bounding box center [757, 332] width 16 height 19
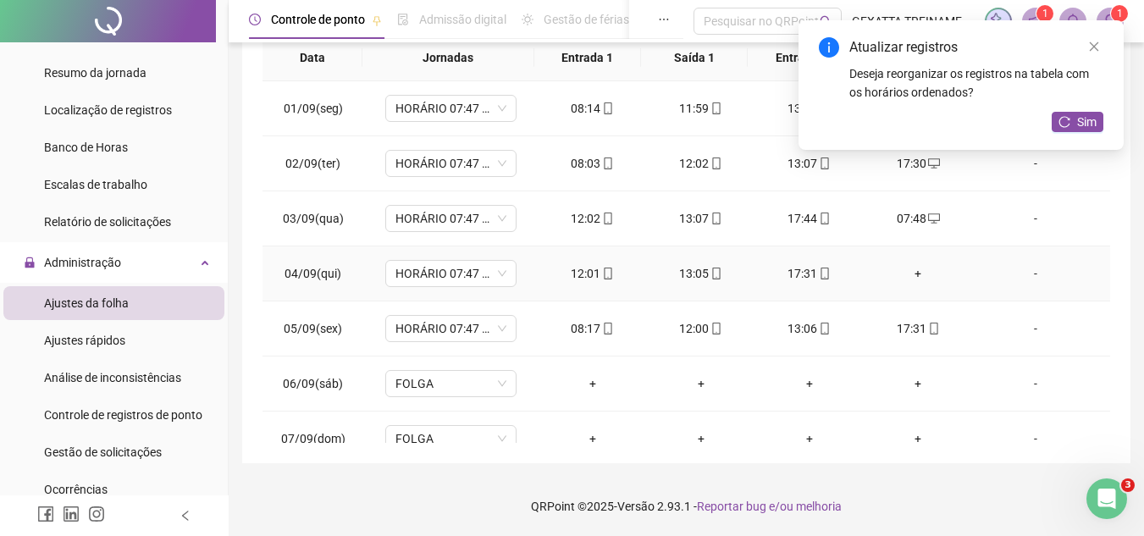
click at [905, 274] on div "+" at bounding box center [917, 273] width 81 height 19
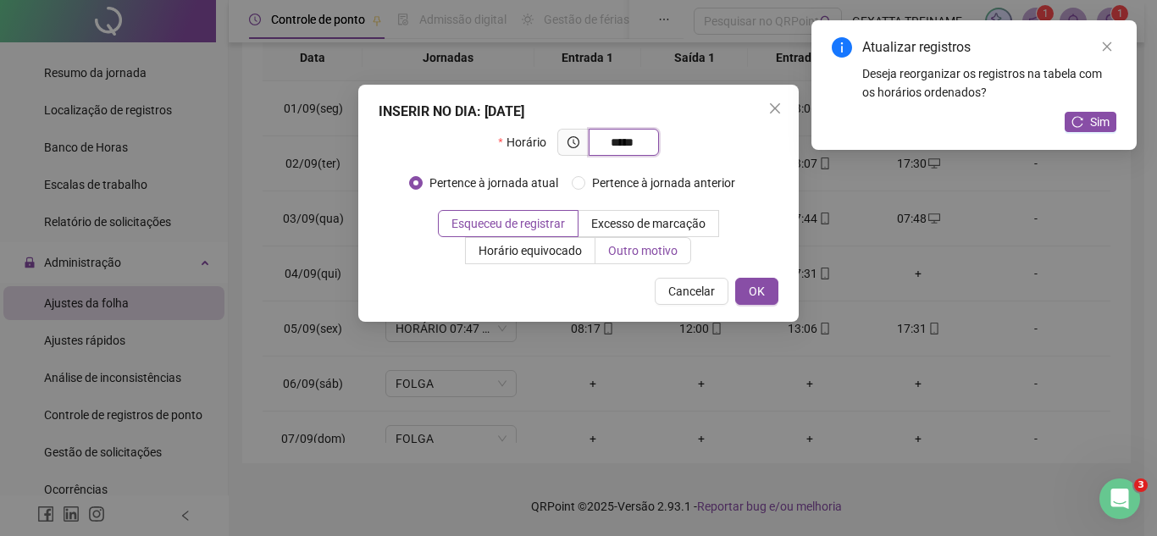
type input "*****"
click at [606, 246] on label "Outro motivo" at bounding box center [643, 250] width 96 height 27
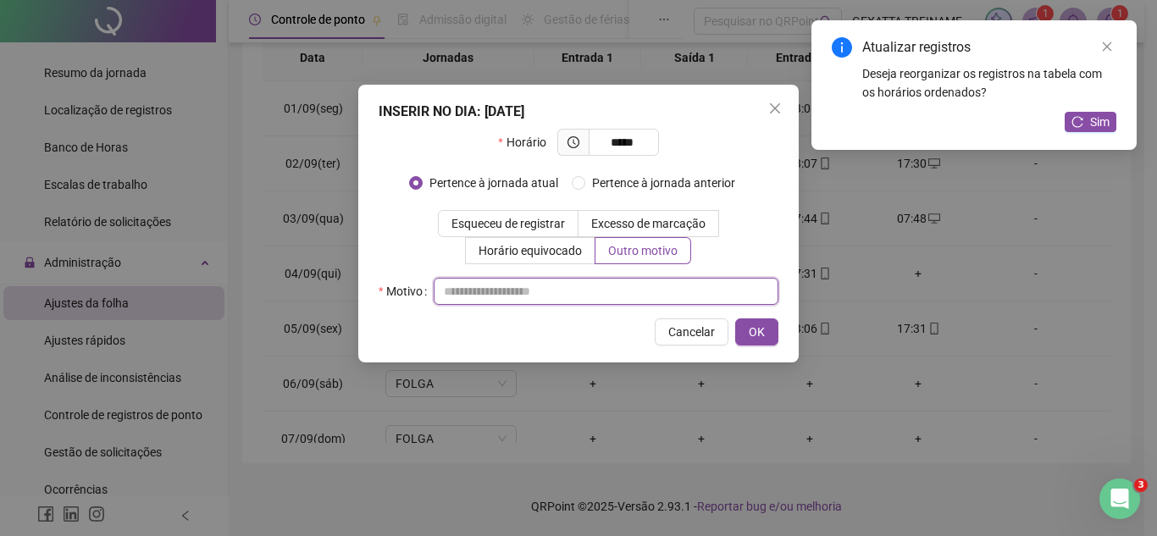
click at [568, 303] on input "text" at bounding box center [606, 291] width 345 height 27
click at [576, 294] on input "text" at bounding box center [606, 291] width 345 height 27
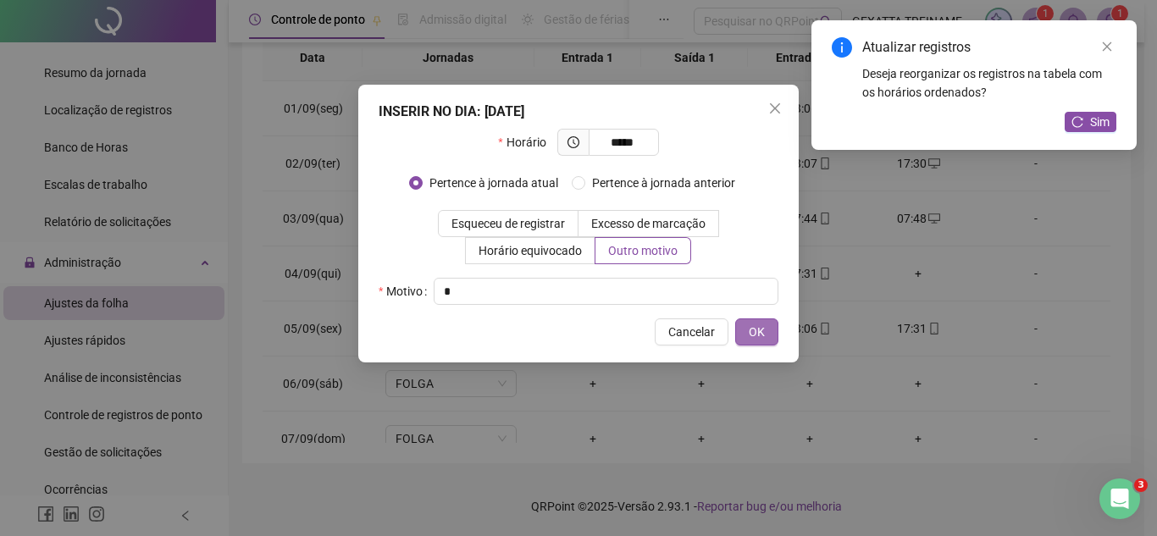
click at [740, 331] on button "OK" at bounding box center [756, 331] width 43 height 27
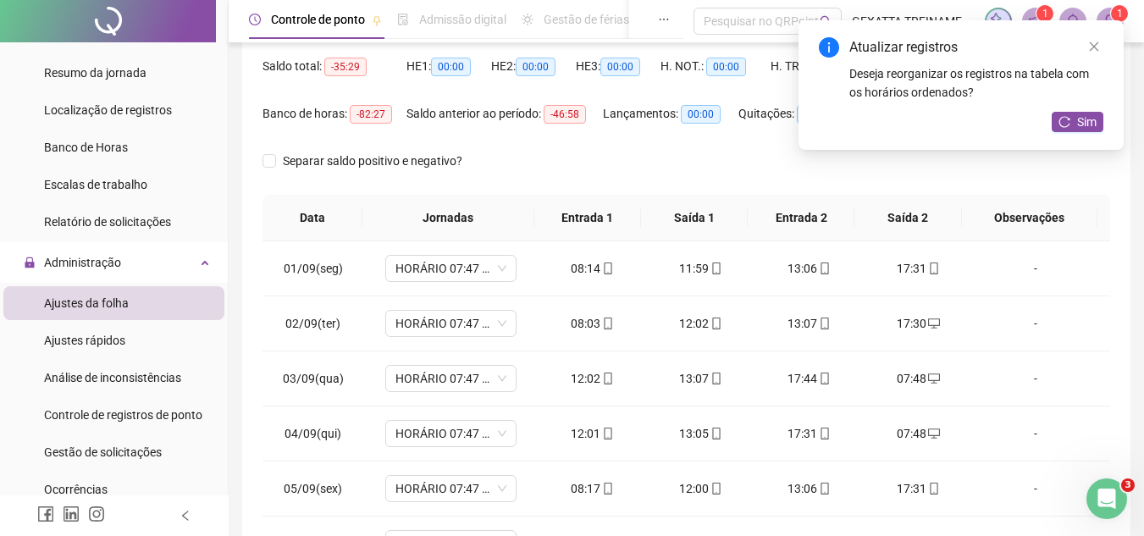
scroll to position [254, 0]
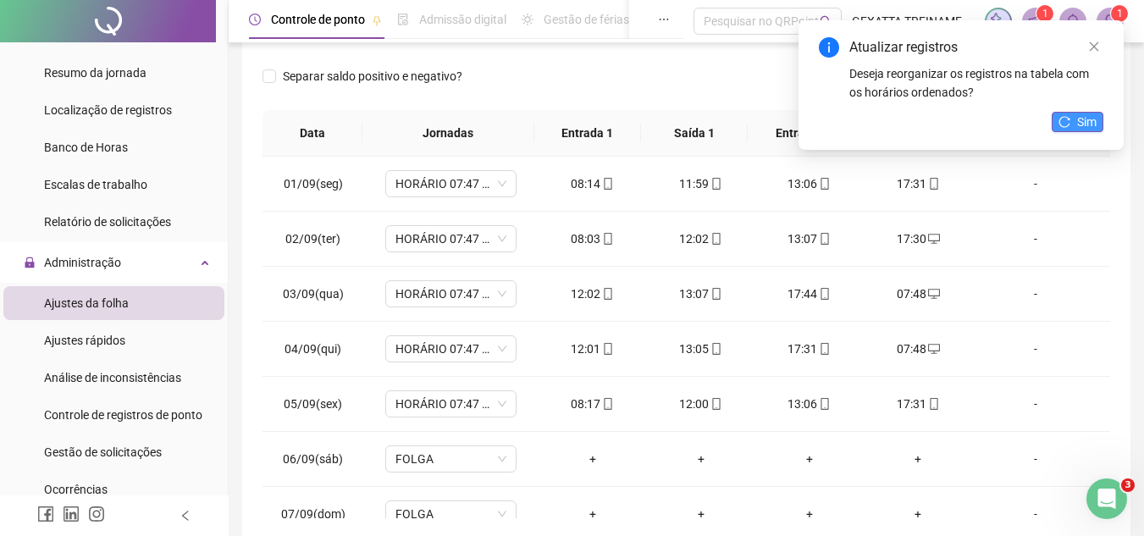
click at [1089, 117] on span "Sim" at bounding box center [1086, 122] width 19 height 19
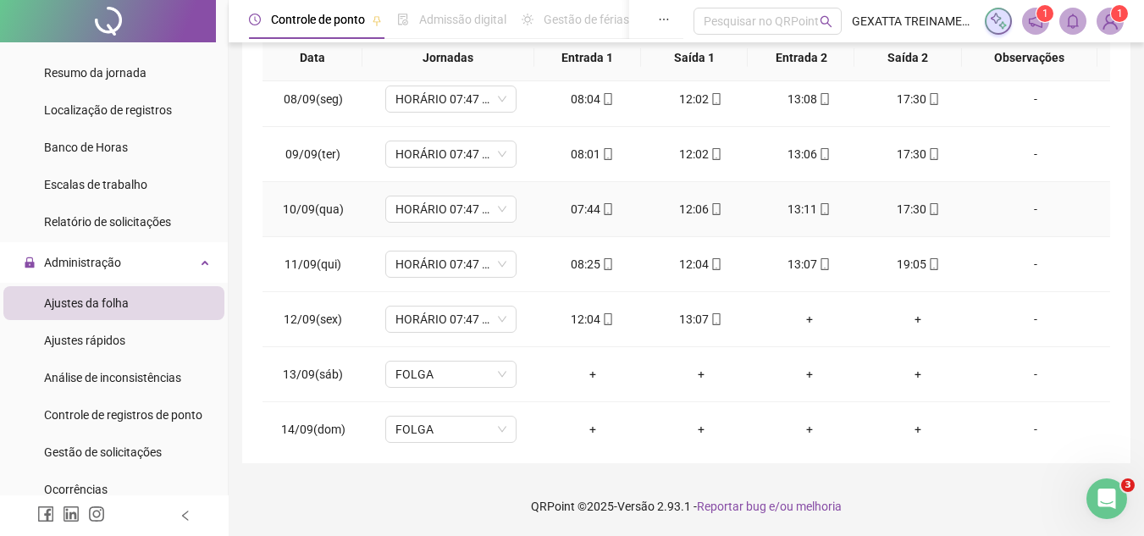
scroll to position [423, 0]
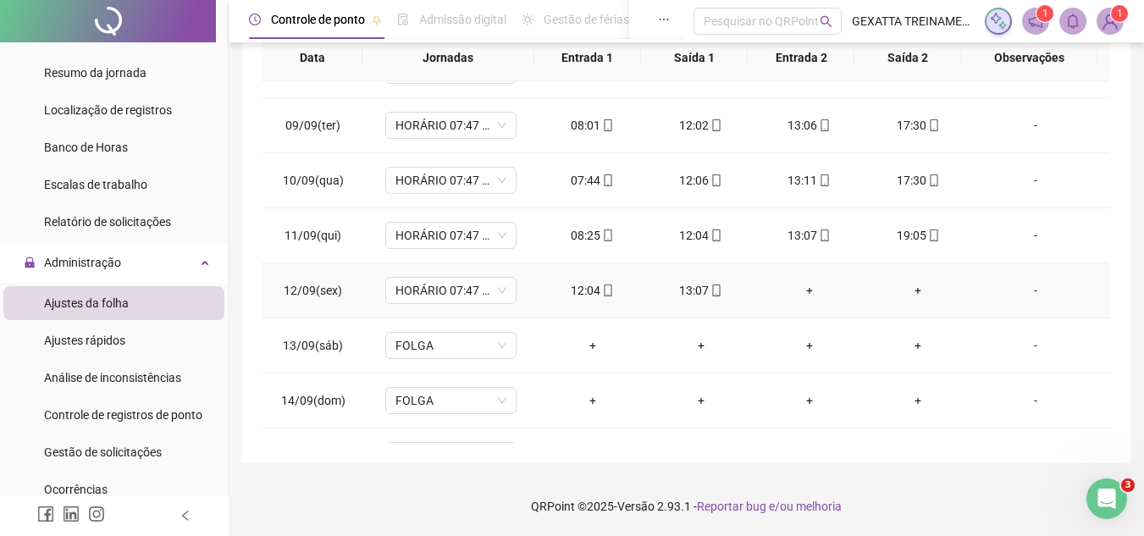
click at [803, 287] on div "+" at bounding box center [809, 290] width 81 height 19
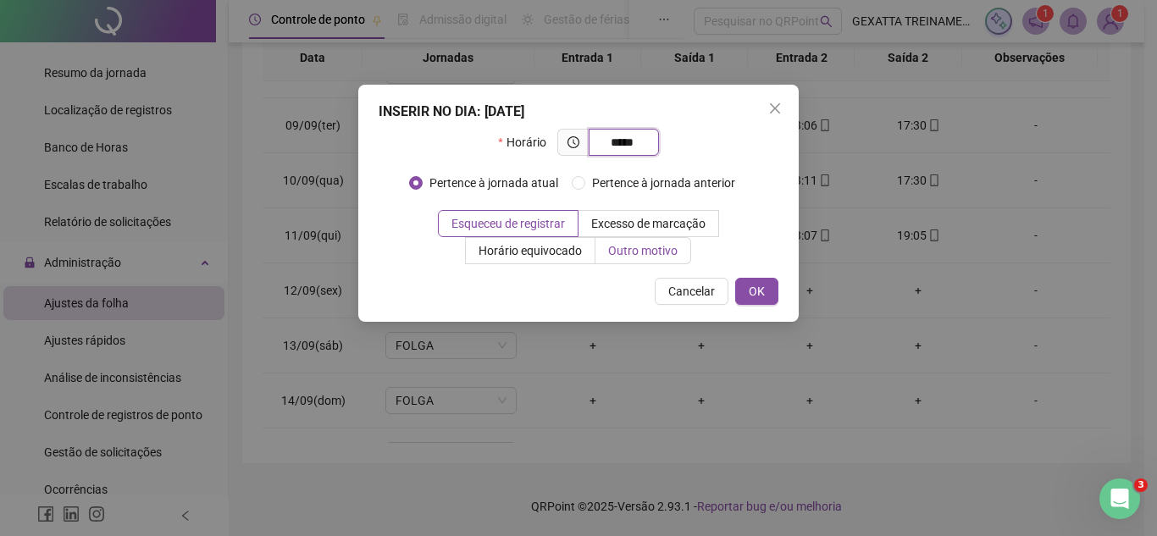
type input "*****"
click at [643, 251] on span "Outro motivo" at bounding box center [642, 251] width 69 height 14
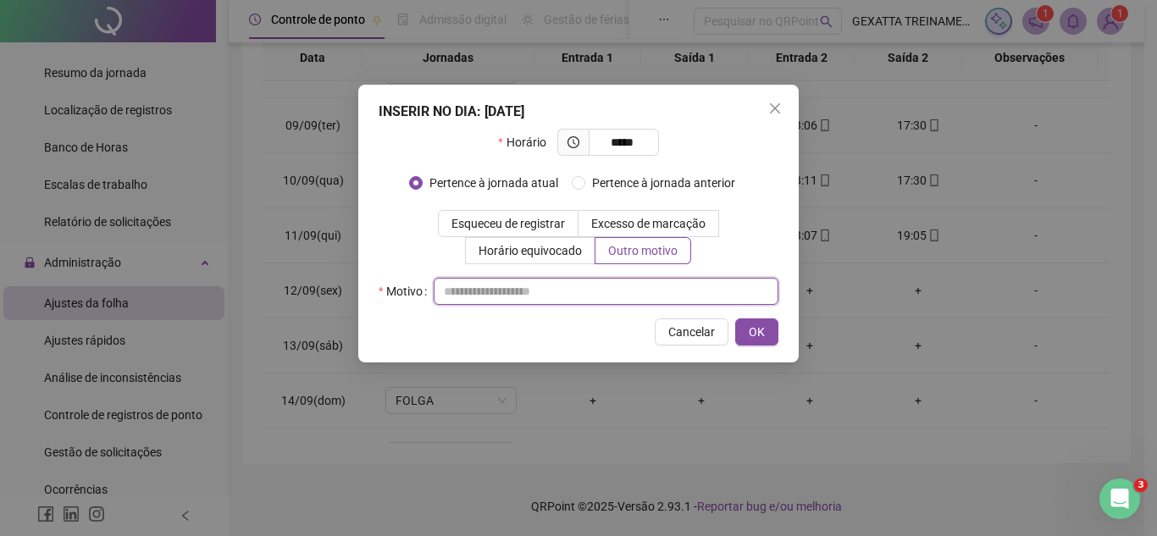
click at [556, 297] on input "text" at bounding box center [606, 291] width 345 height 27
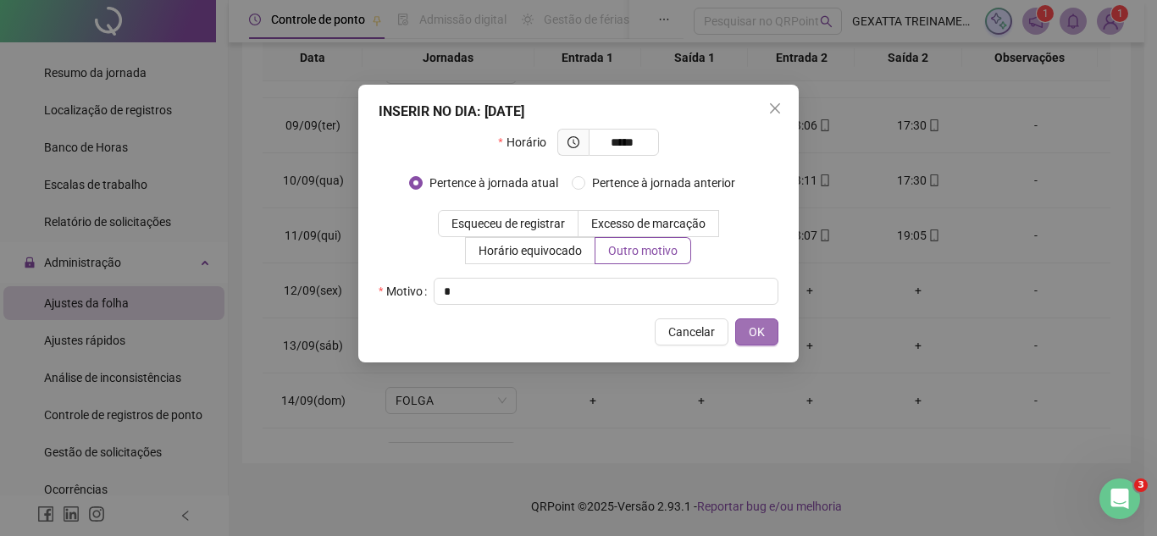
click at [759, 335] on span "OK" at bounding box center [757, 332] width 16 height 19
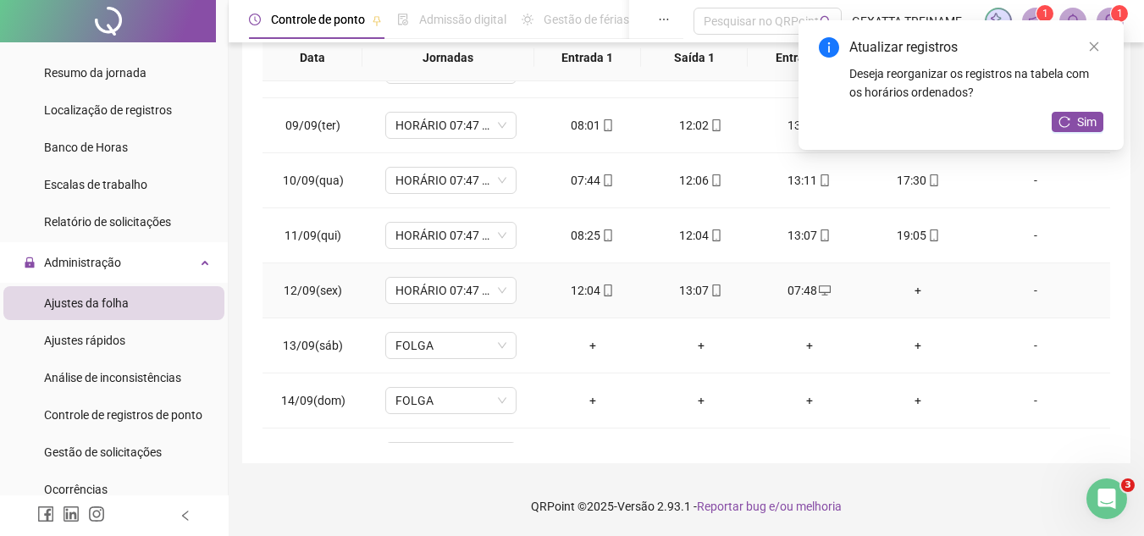
click at [914, 291] on div "+" at bounding box center [917, 290] width 81 height 19
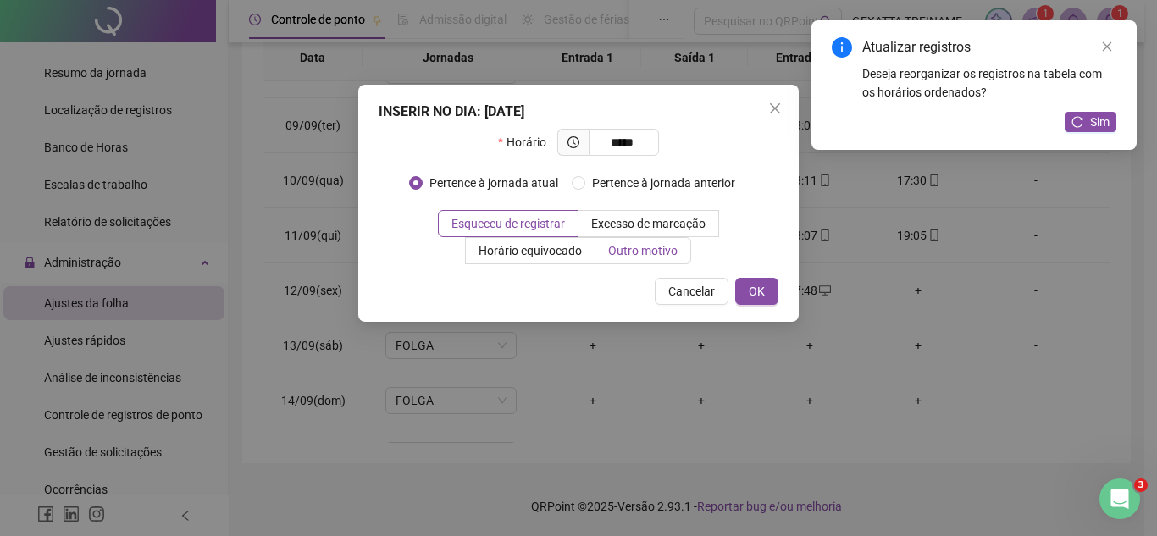
type input "*****"
click at [648, 255] on span "Outro motivo" at bounding box center [642, 251] width 69 height 14
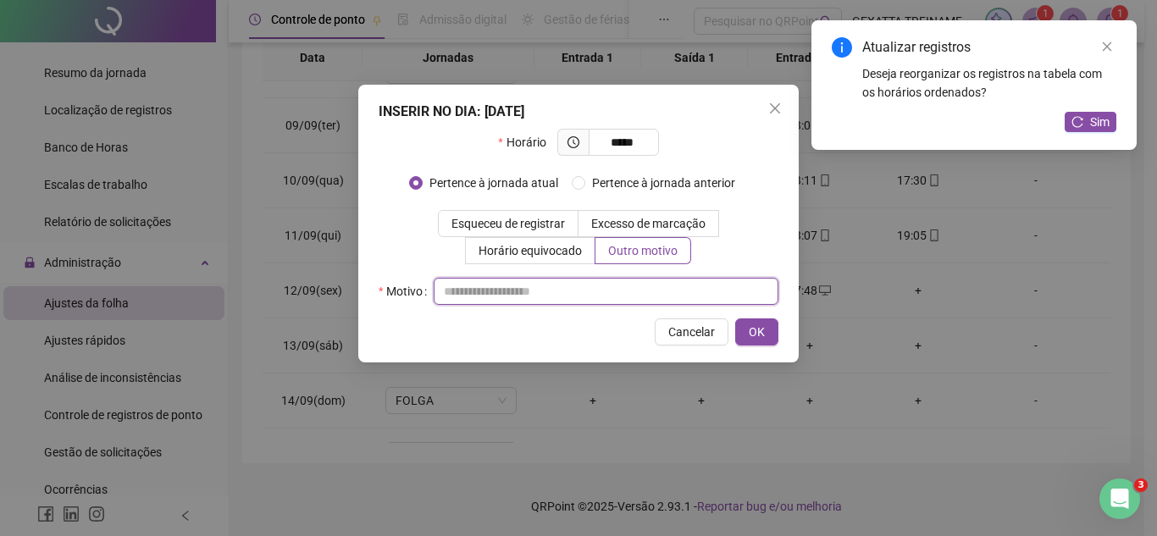
click at [576, 297] on input "text" at bounding box center [606, 291] width 345 height 27
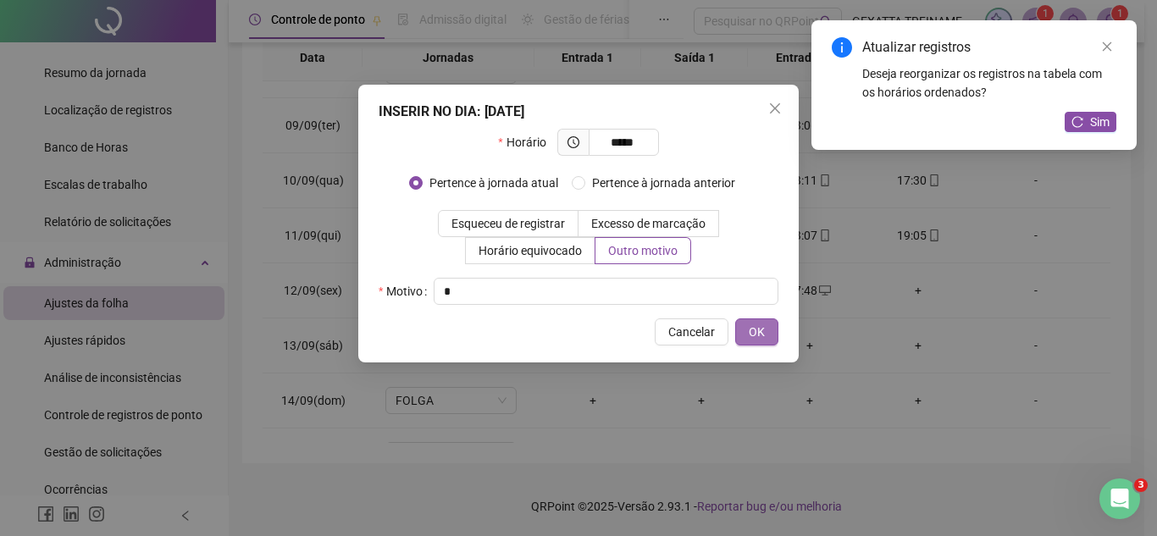
click at [754, 333] on span "OK" at bounding box center [757, 332] width 16 height 19
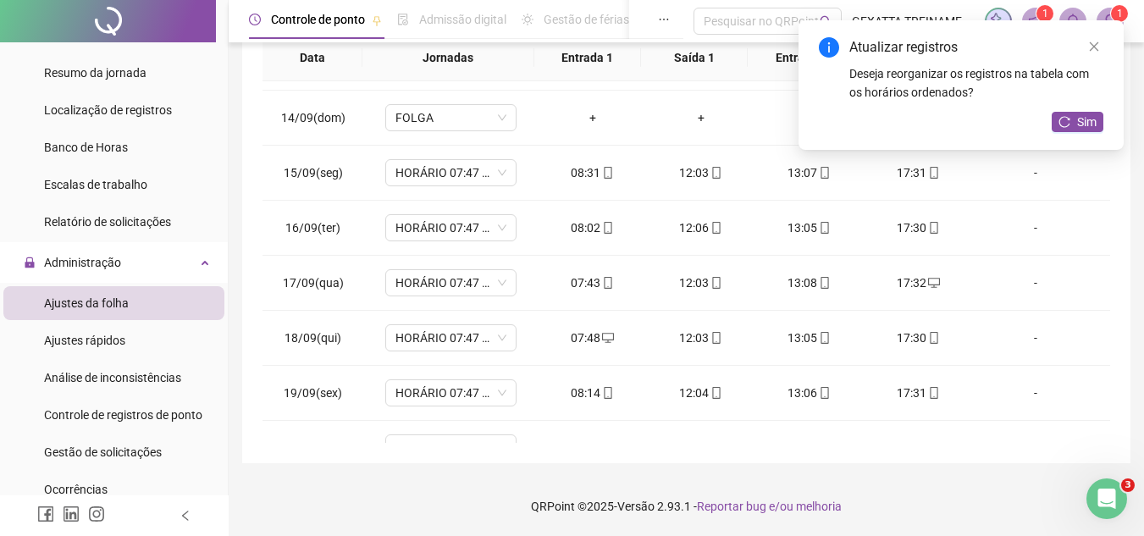
scroll to position [680, 0]
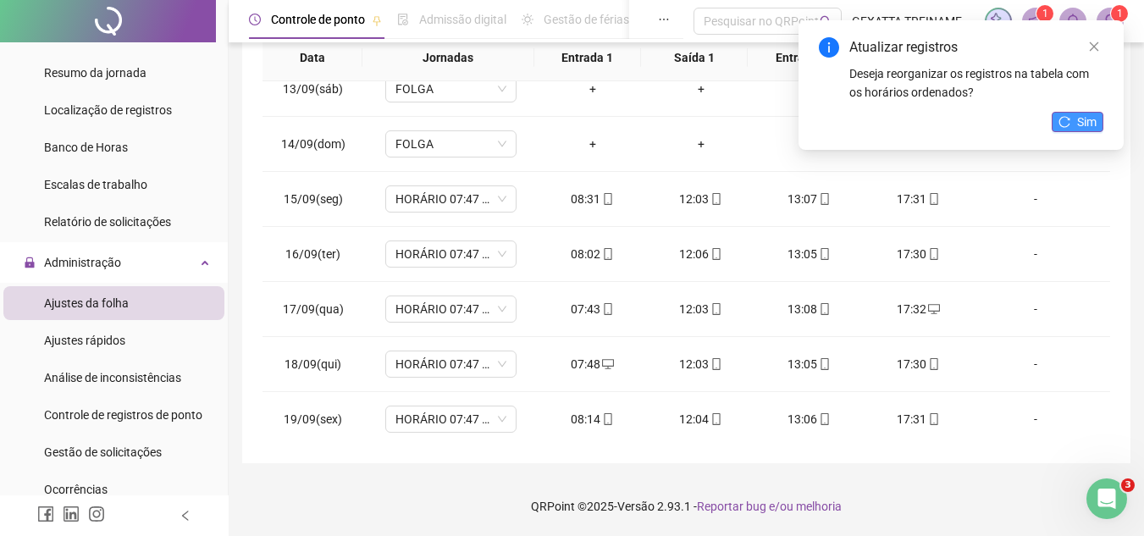
click at [1089, 119] on span "Sim" at bounding box center [1086, 122] width 19 height 19
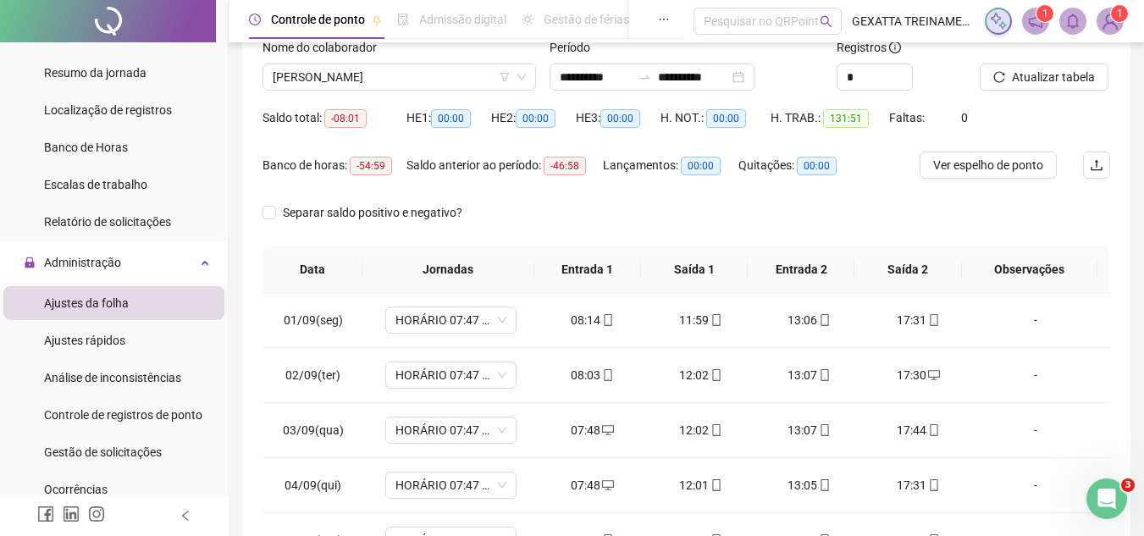
scroll to position [0, 0]
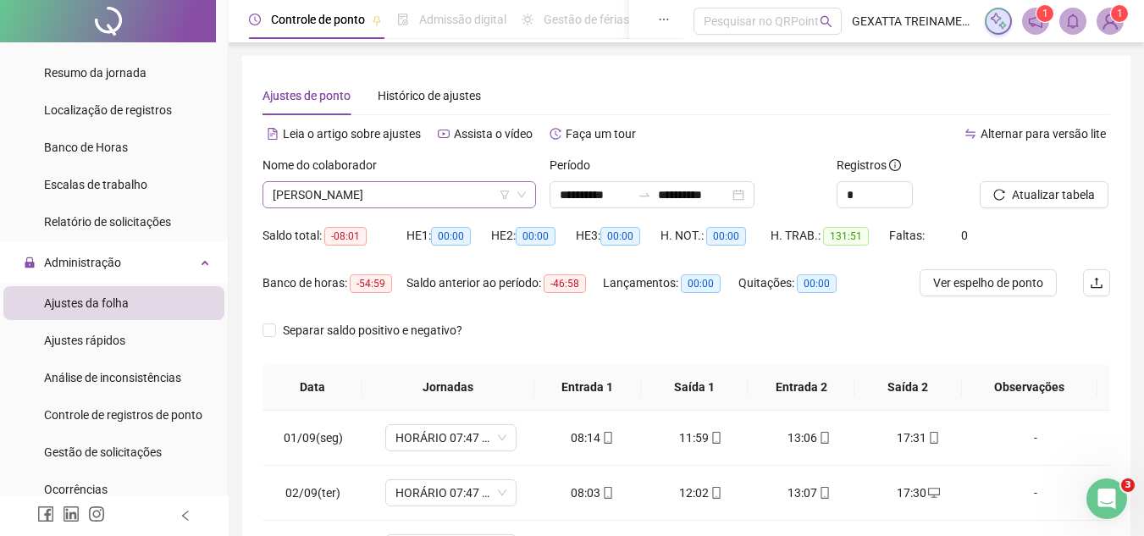
click at [325, 181] on div "[PERSON_NAME]" at bounding box center [400, 194] width 274 height 27
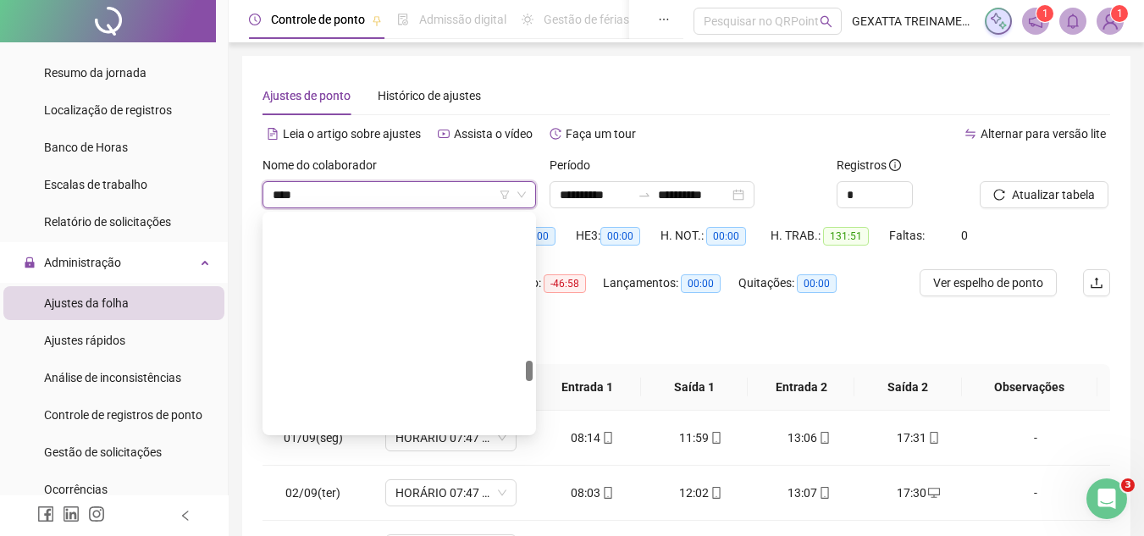
type input "*****"
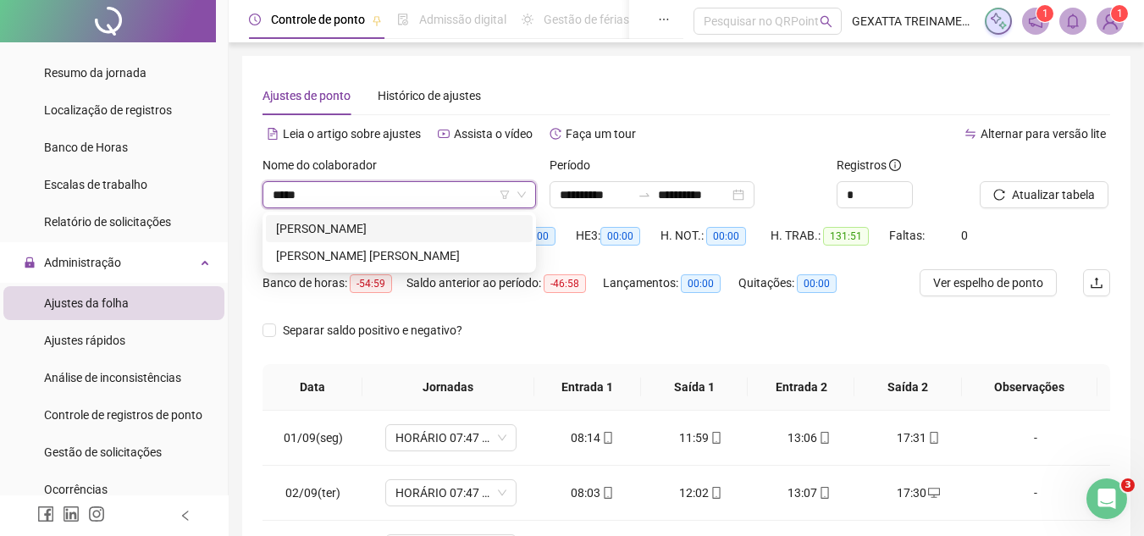
click at [334, 221] on div "[PERSON_NAME]" at bounding box center [399, 228] width 246 height 19
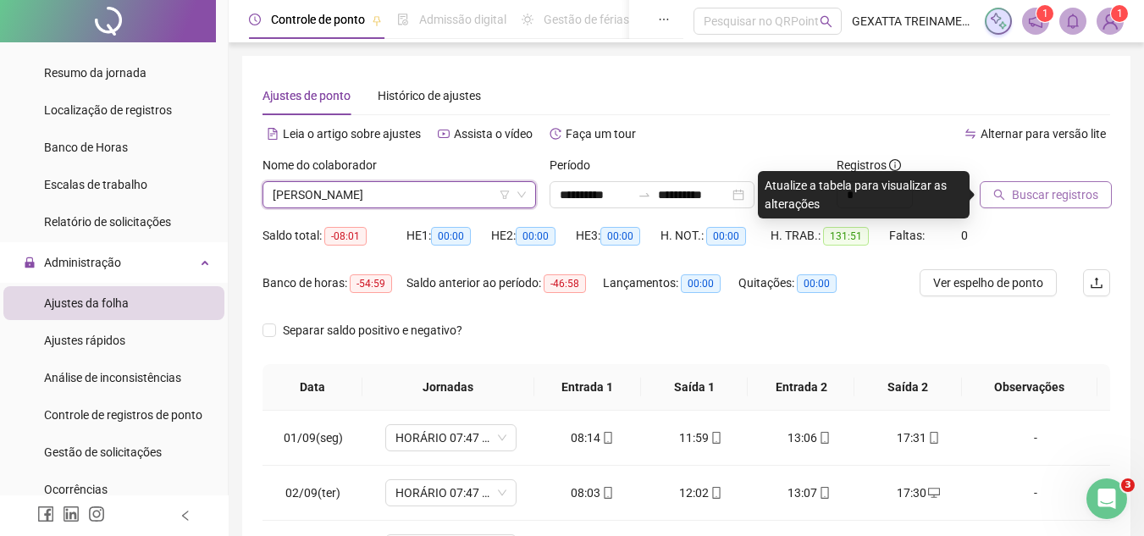
click at [1047, 195] on span "Buscar registros" at bounding box center [1055, 194] width 86 height 19
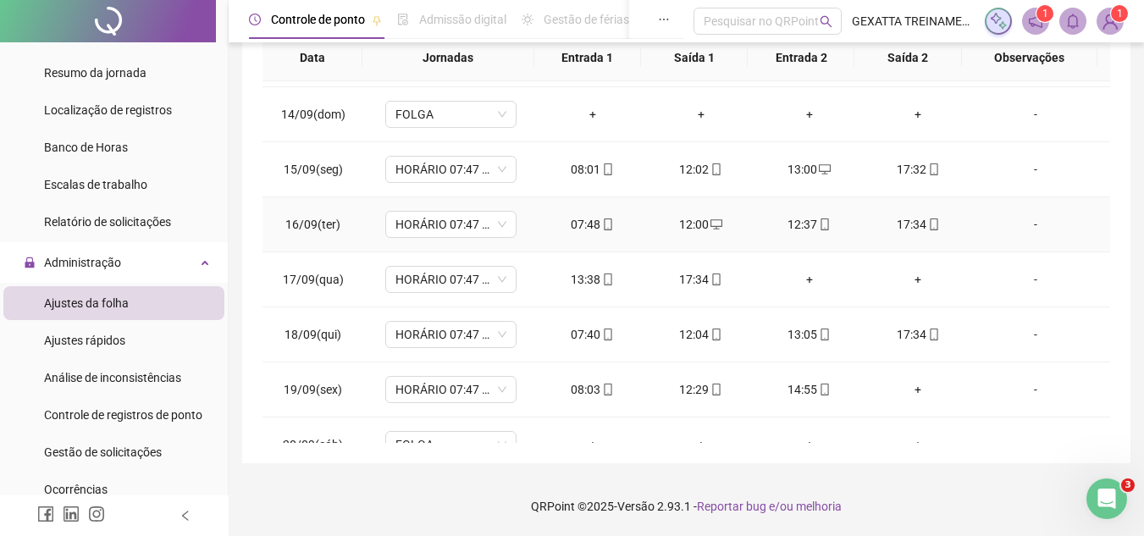
scroll to position [762, 0]
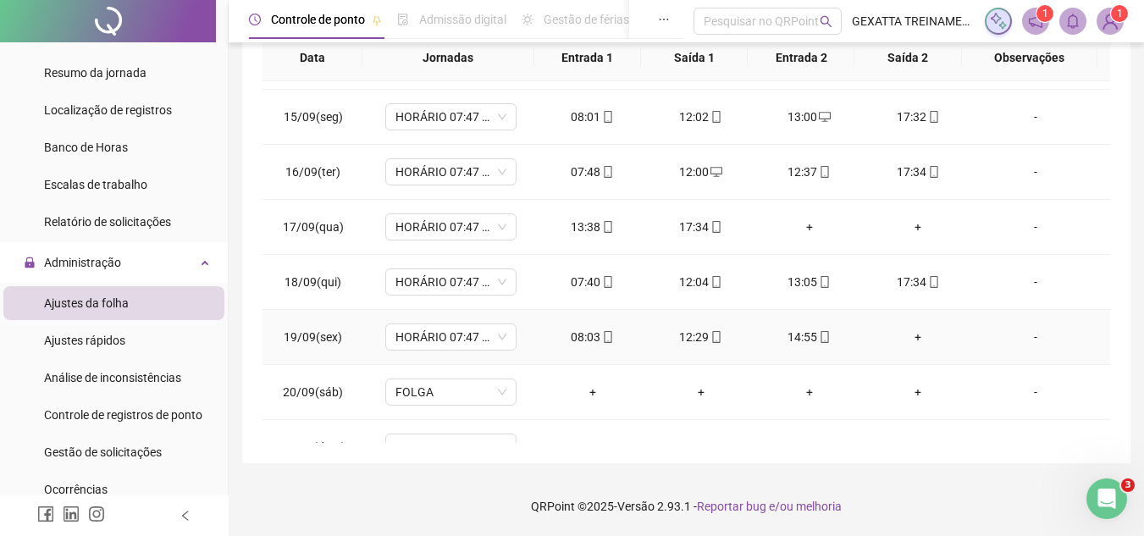
click at [902, 334] on div "+" at bounding box center [917, 337] width 81 height 19
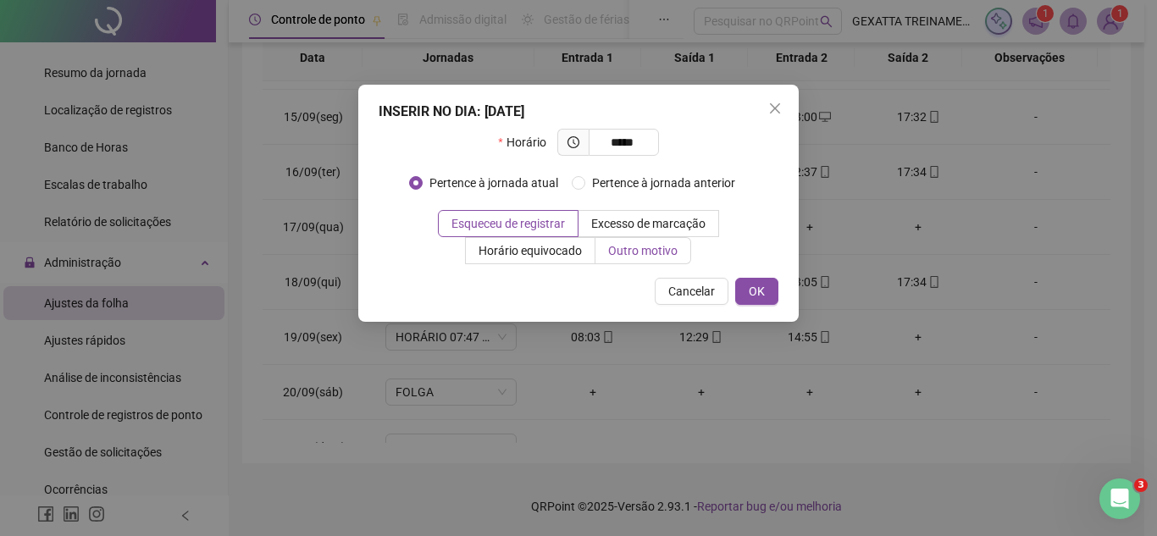
type input "*****"
click at [633, 240] on label "Outro motivo" at bounding box center [643, 250] width 96 height 27
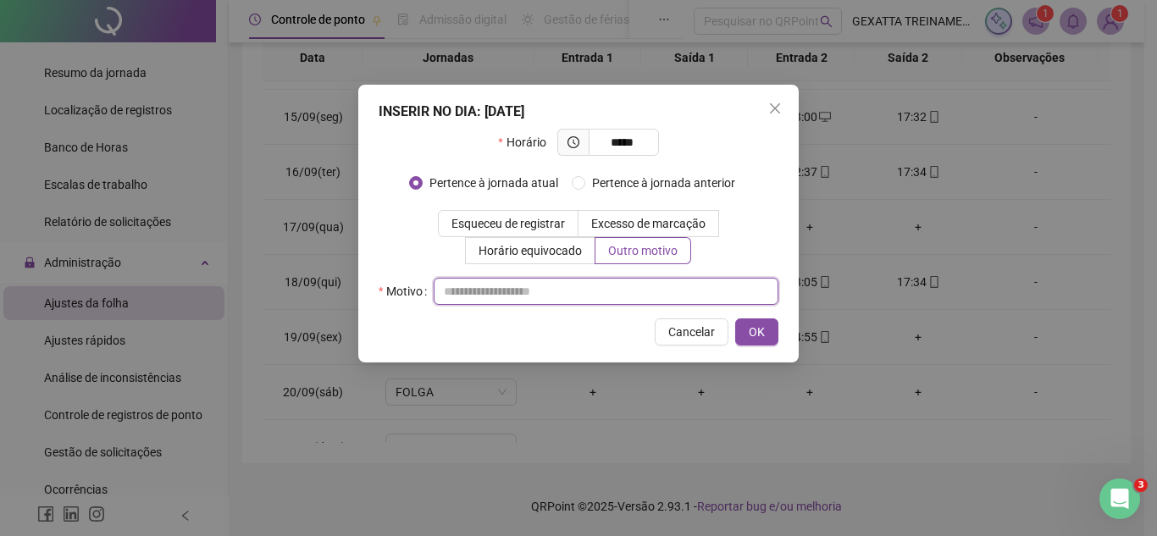
click at [598, 292] on input "text" at bounding box center [606, 291] width 345 height 27
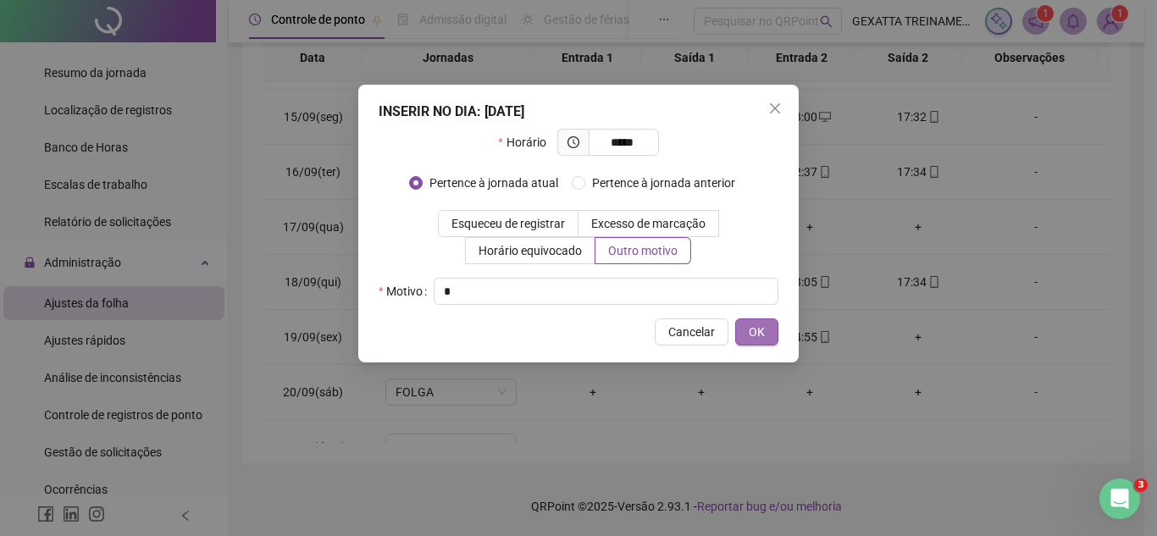
click at [746, 331] on button "OK" at bounding box center [756, 331] width 43 height 27
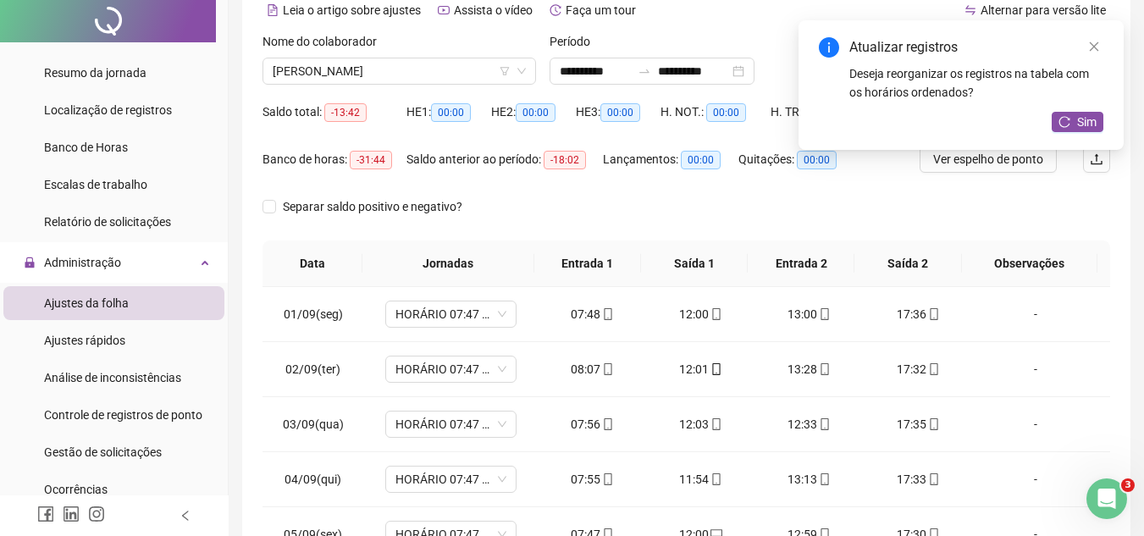
scroll to position [0, 0]
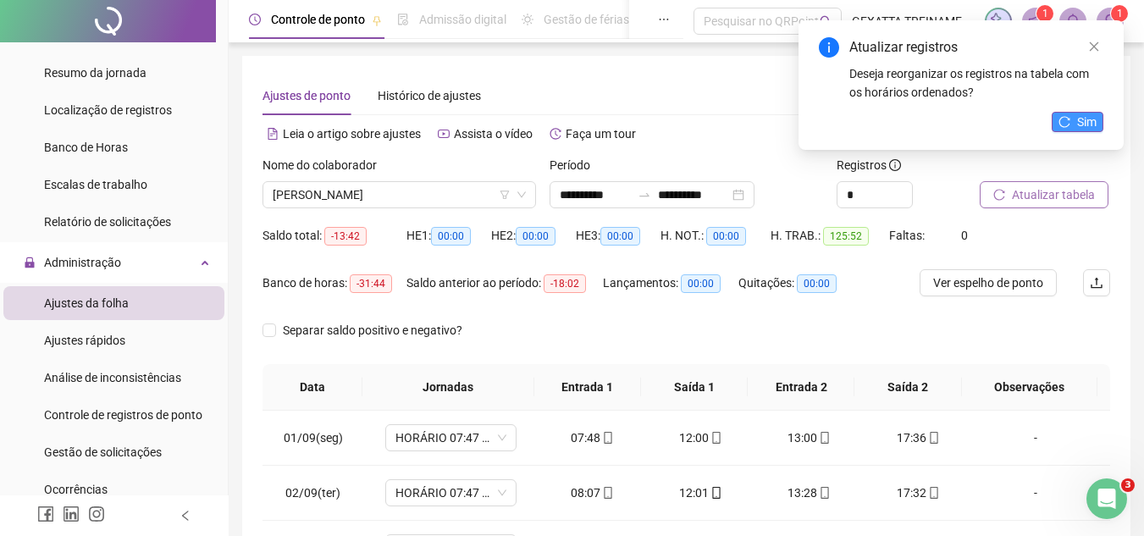
click at [1084, 122] on span "Sim" at bounding box center [1086, 122] width 19 height 19
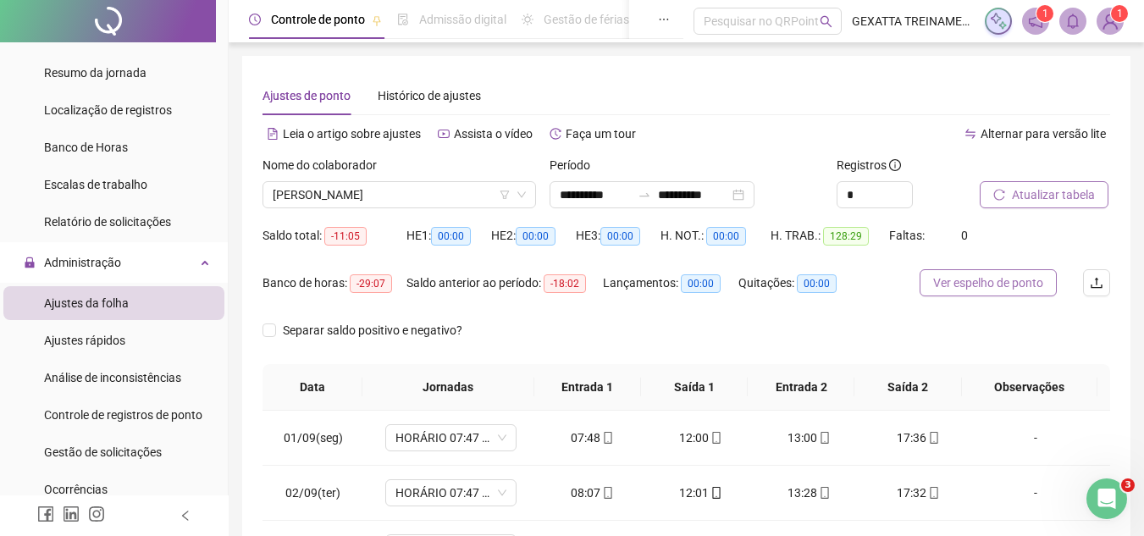
click at [1007, 283] on span "Ver espelho de ponto" at bounding box center [988, 283] width 110 height 19
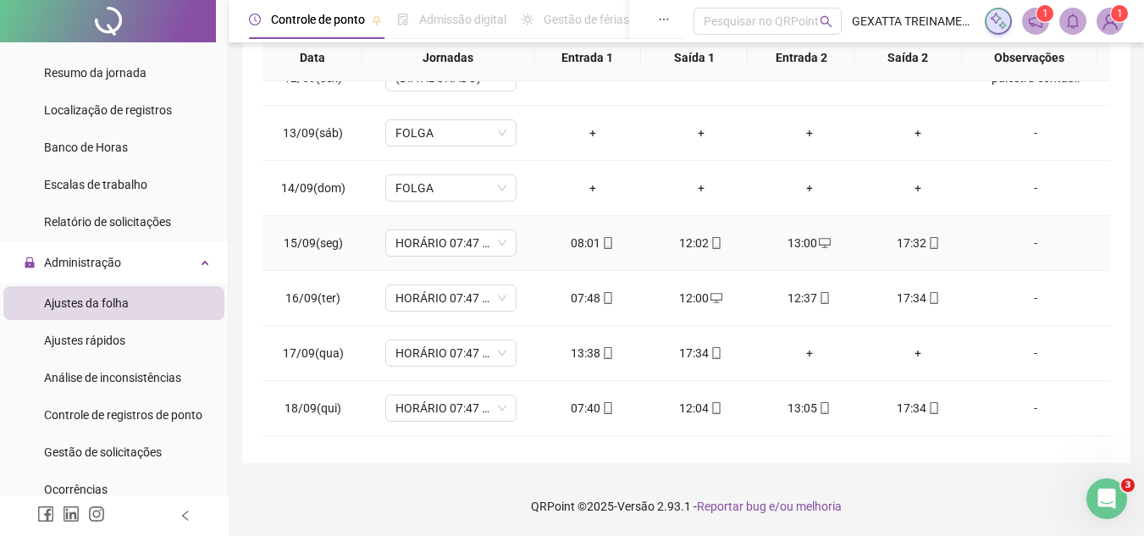
scroll to position [677, 0]
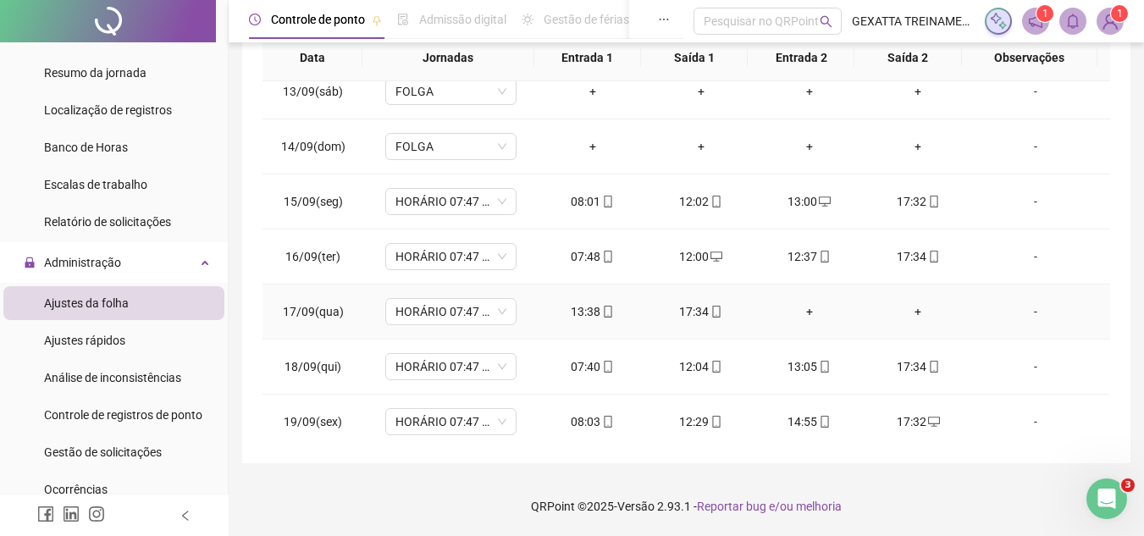
click at [1018, 312] on div "-" at bounding box center [1036, 311] width 100 height 19
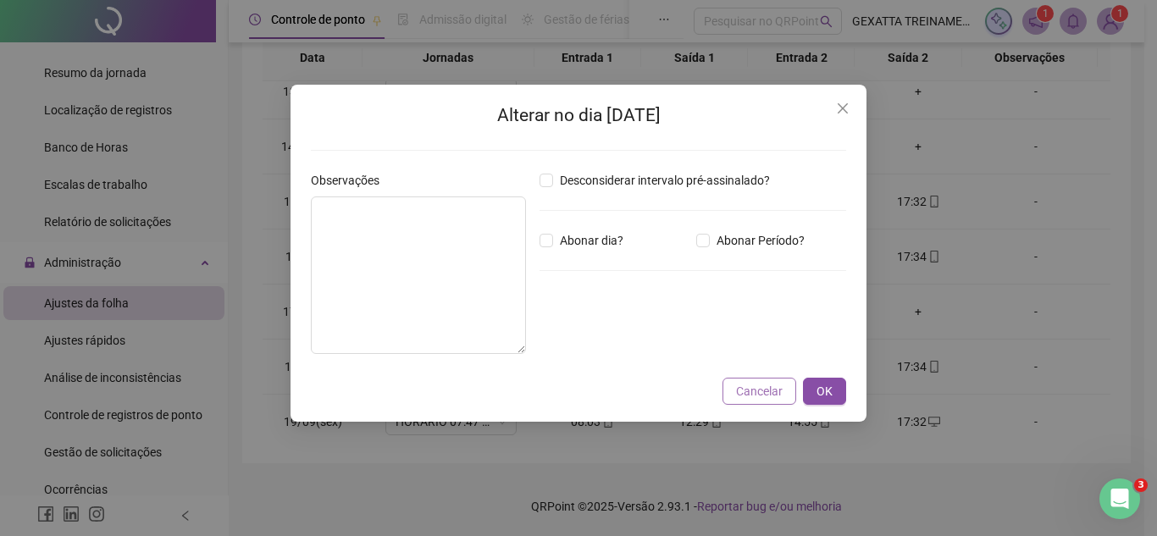
click at [767, 392] on span "Cancelar" at bounding box center [759, 391] width 47 height 19
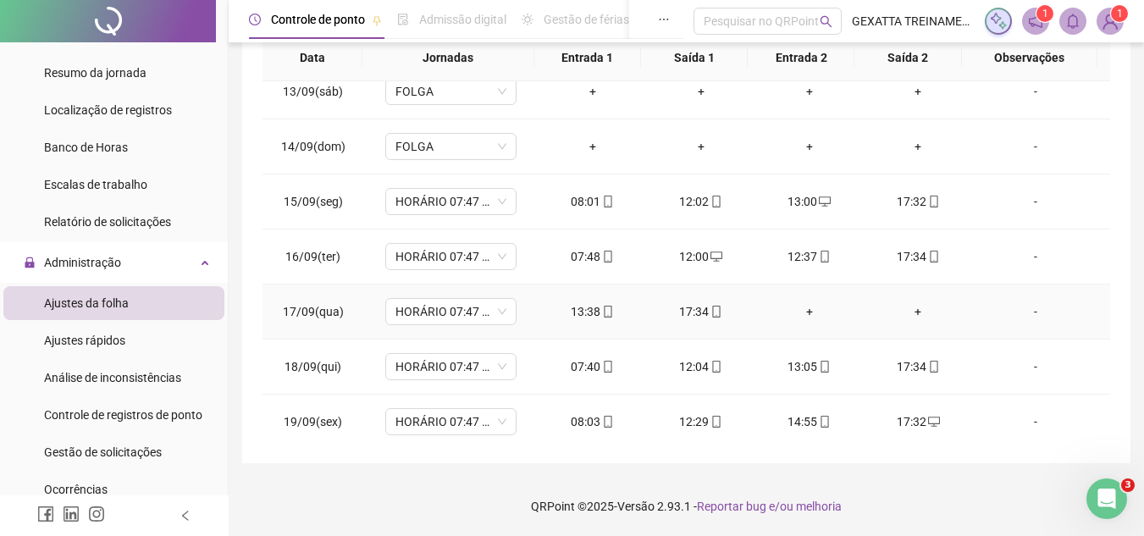
click at [1027, 307] on div "-" at bounding box center [1036, 311] width 100 height 19
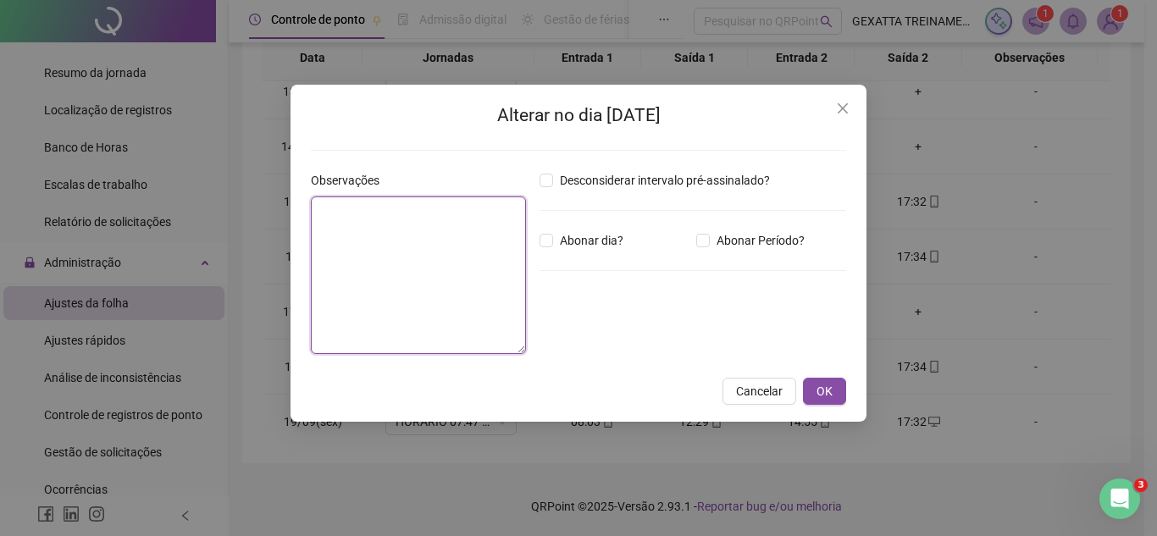
click at [483, 274] on textarea at bounding box center [418, 275] width 215 height 158
type textarea "**********"
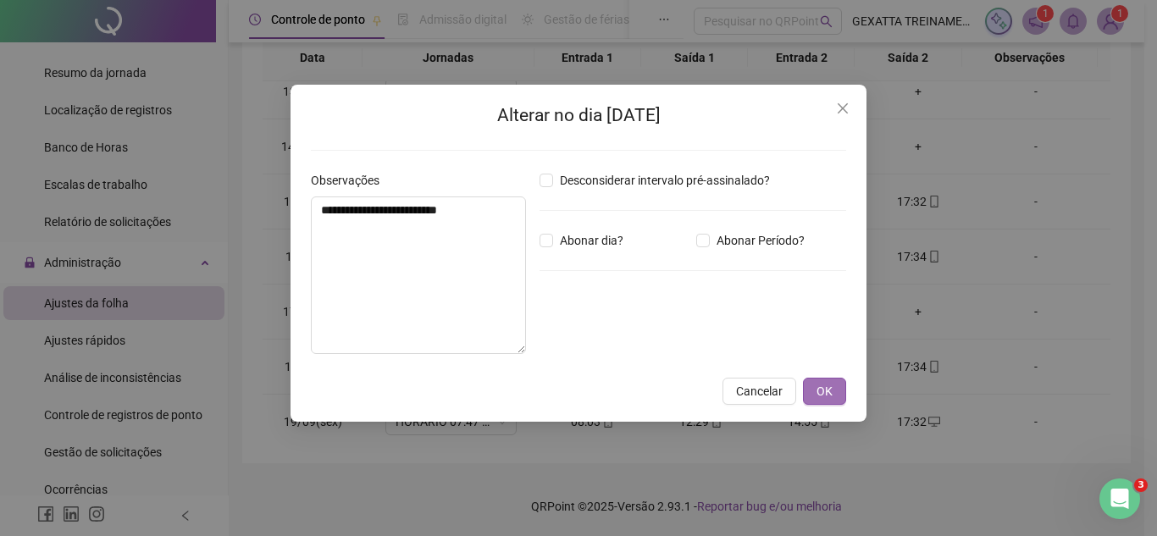
click at [822, 397] on span "OK" at bounding box center [824, 391] width 16 height 19
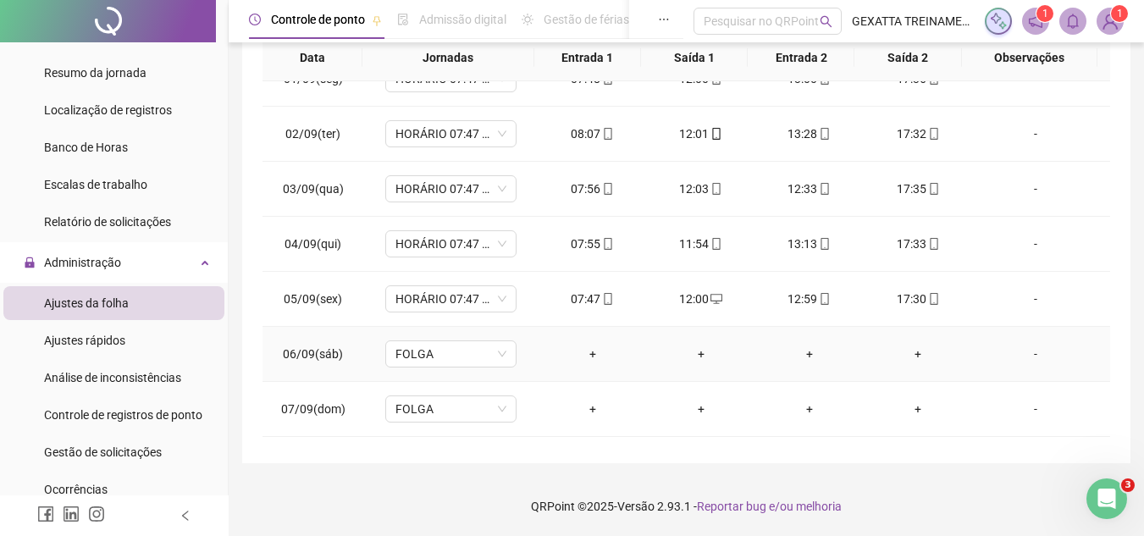
scroll to position [0, 0]
